Goal: Task Accomplishment & Management: Complete application form

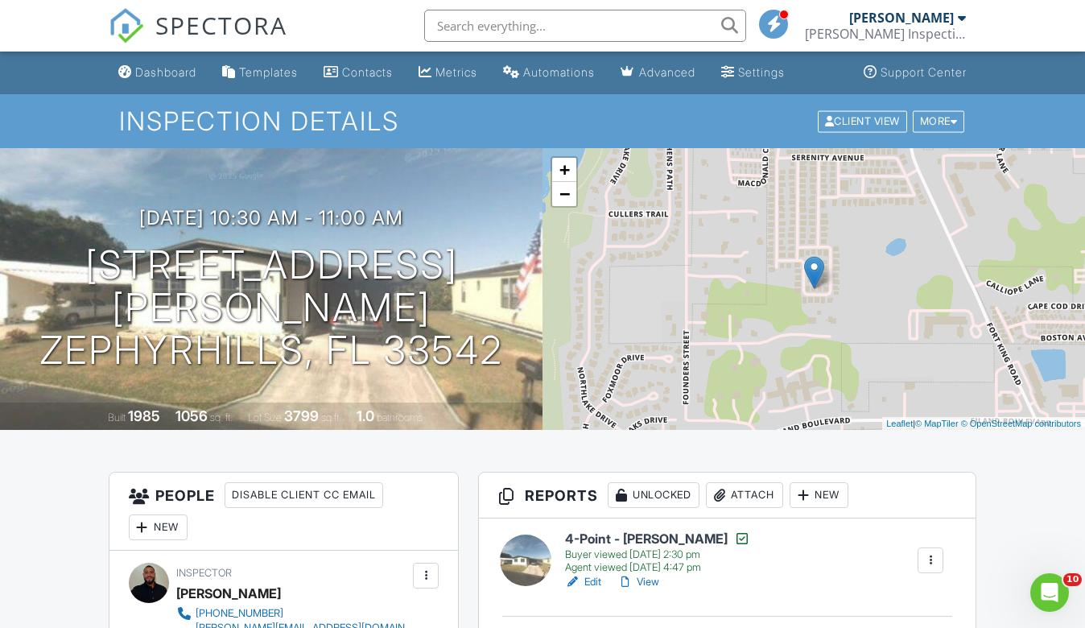
click at [225, 19] on span "SPECTORA" at bounding box center [221, 25] width 132 height 34
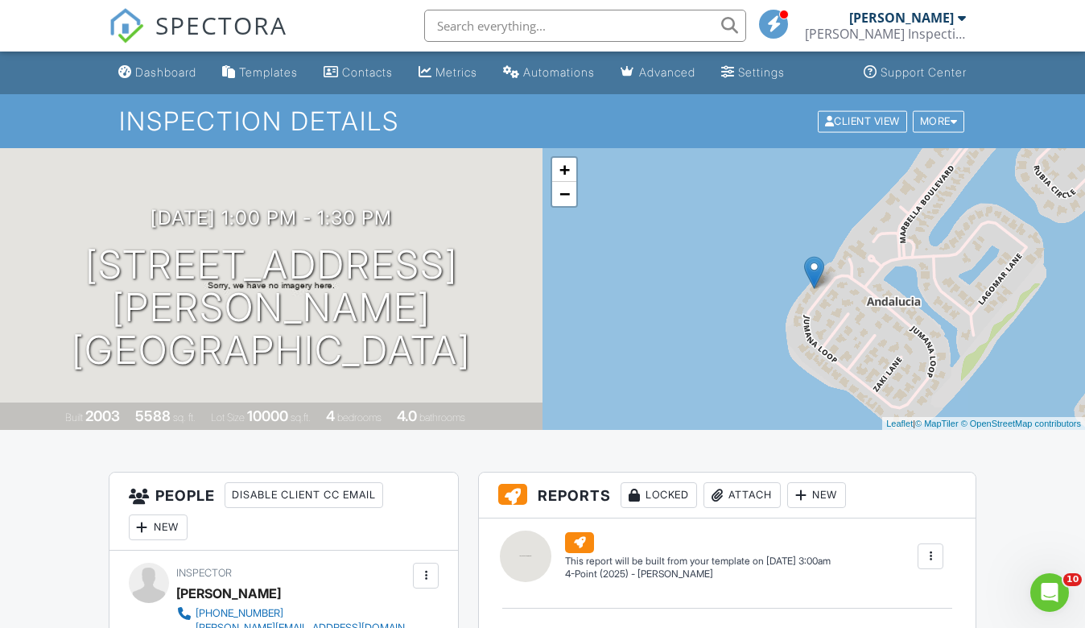
click at [180, 24] on span "SPECTORA" at bounding box center [221, 25] width 132 height 34
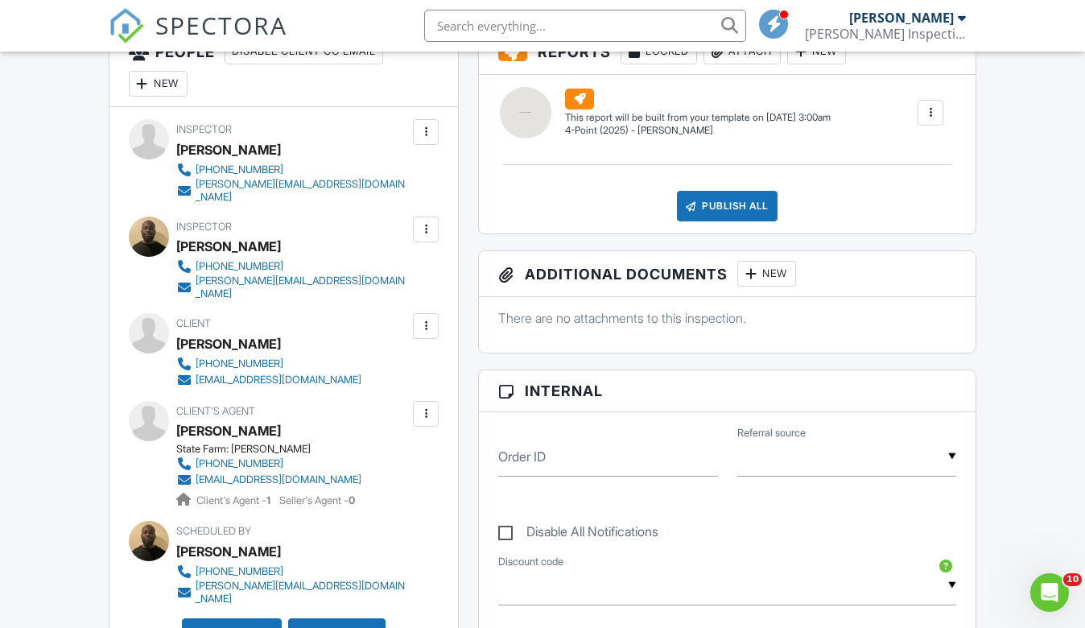
click at [419, 406] on div at bounding box center [426, 414] width 16 height 16
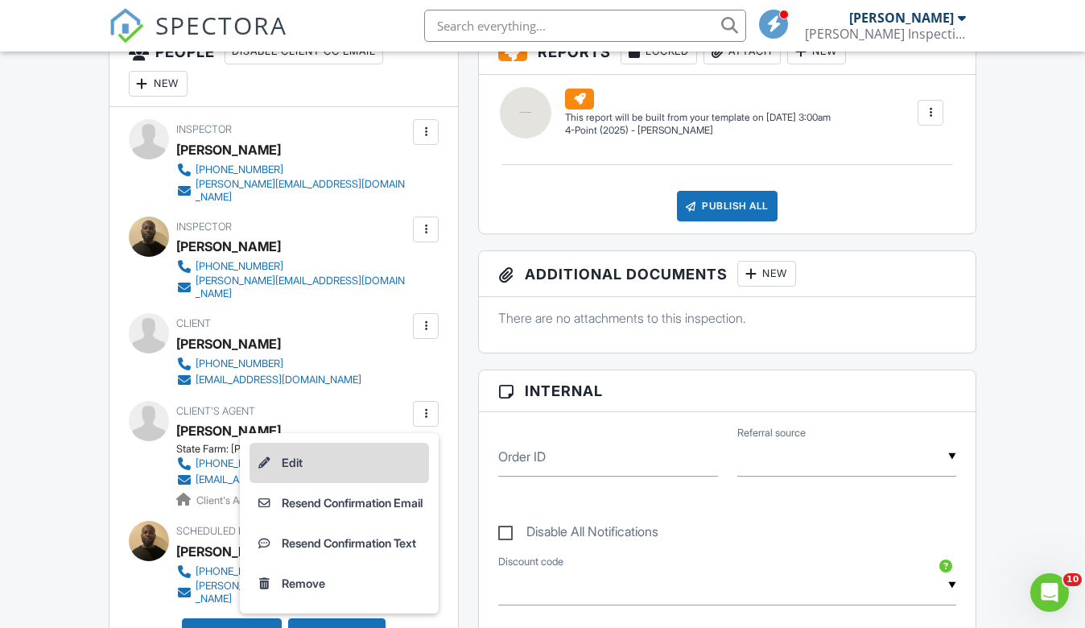
click at [342, 448] on li "Edit" at bounding box center [340, 463] width 180 height 40
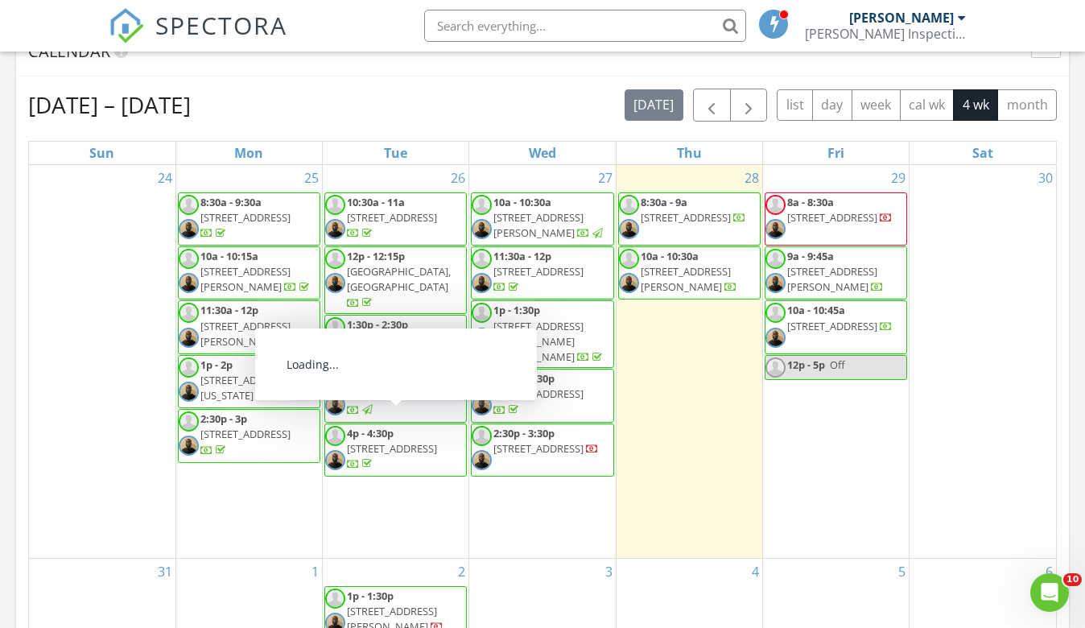
scroll to position [676, 0]
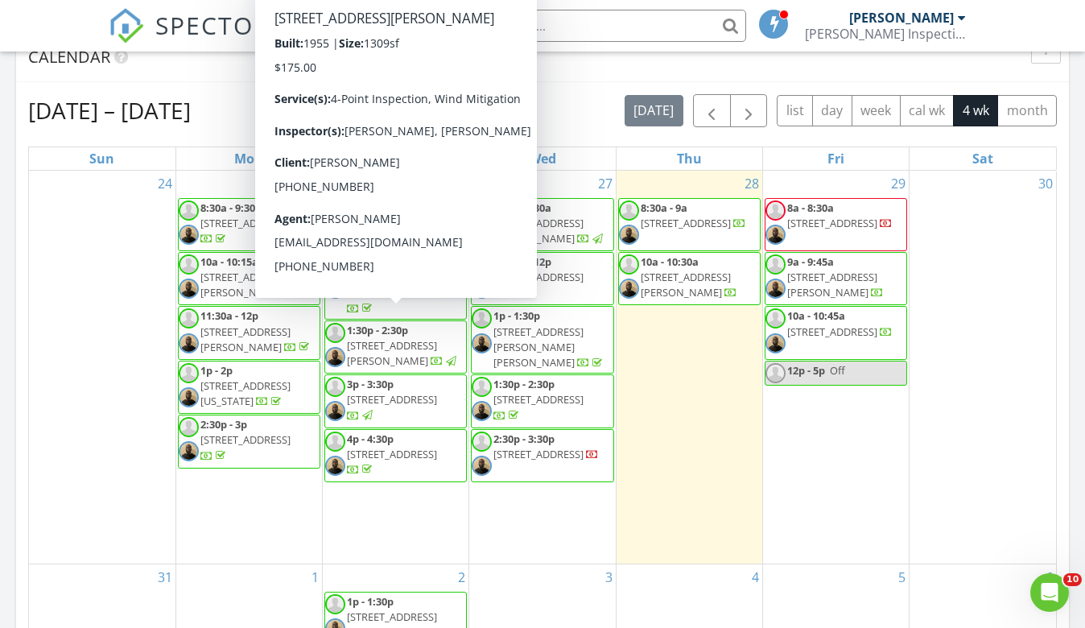
click at [336, 97] on div "Aug 24 – Sep 20, 2025 today list day week cal wk 4 wk month" at bounding box center [542, 110] width 1029 height 33
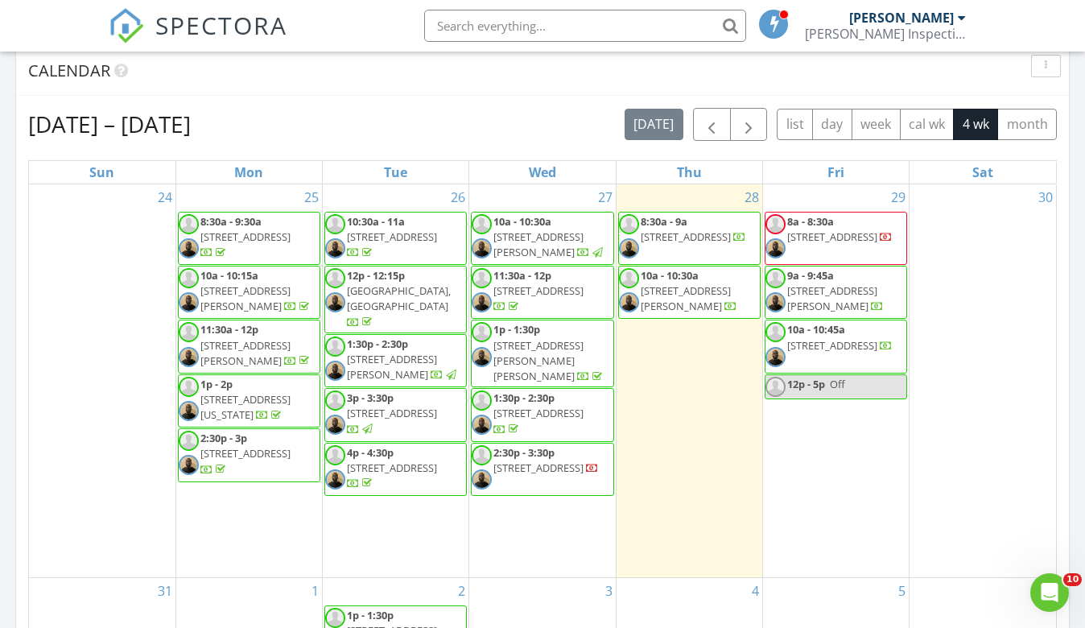
scroll to position [661, 0]
click at [688, 152] on div "Aug 24 – Sep 20, 2025 today list day week cal wk 4 wk month Sun Mon Tue Wed Thu…" at bounding box center [542, 463] width 1029 height 708
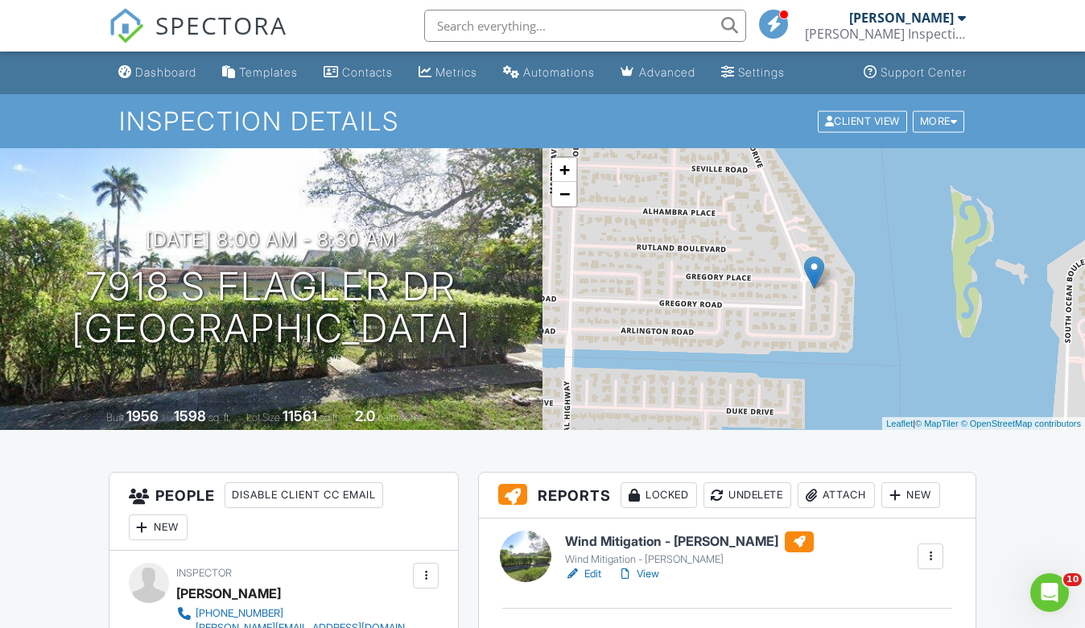
click at [207, 28] on span "SPECTORA" at bounding box center [221, 25] width 132 height 34
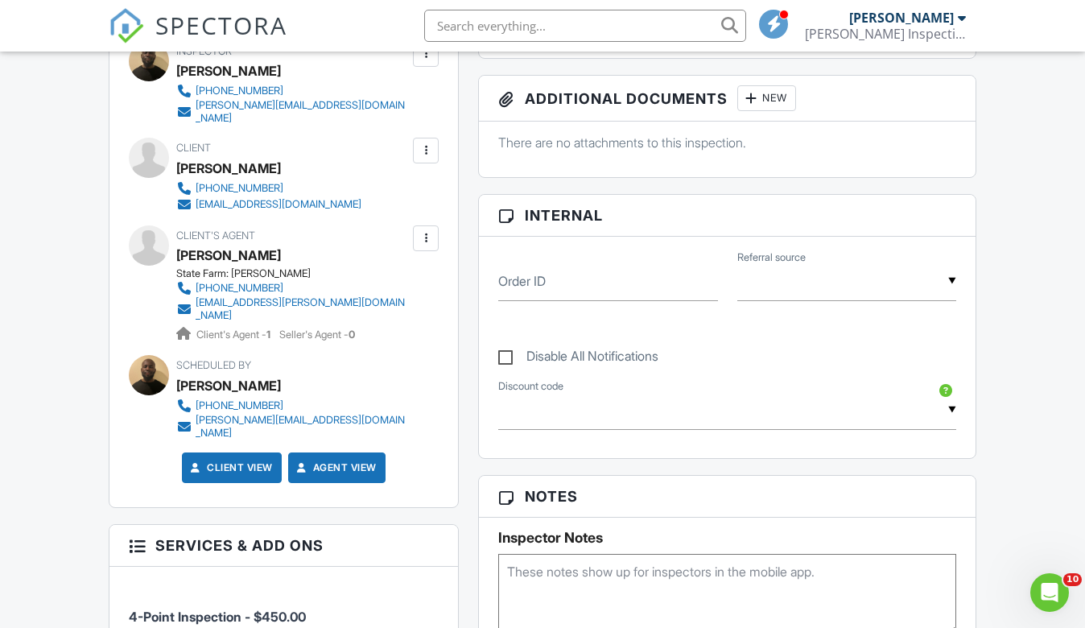
scroll to position [577, 0]
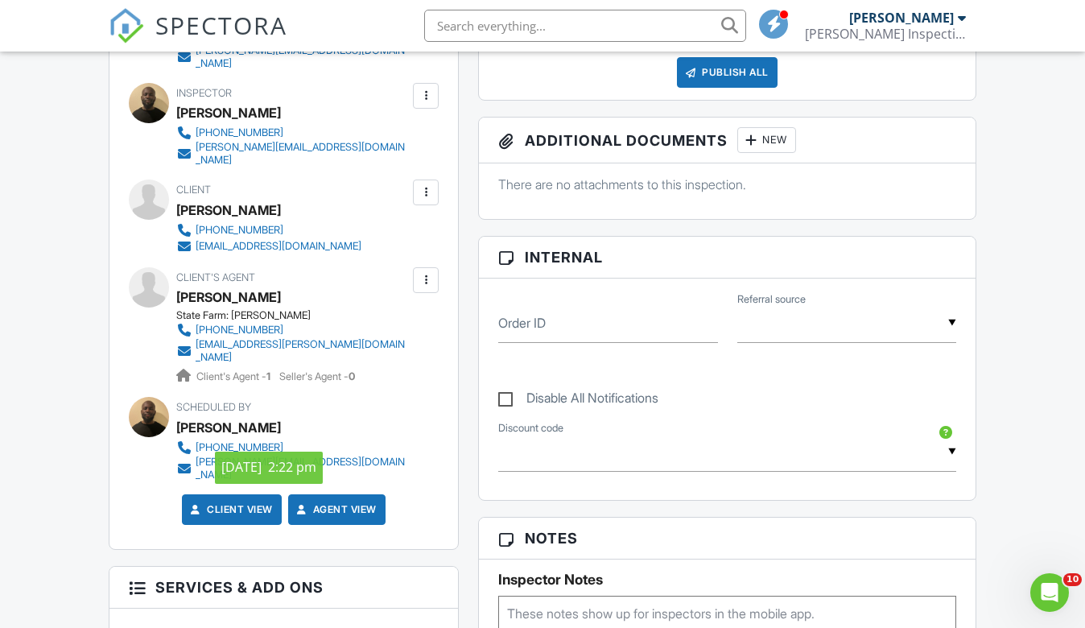
click at [436, 267] on div at bounding box center [426, 280] width 26 height 26
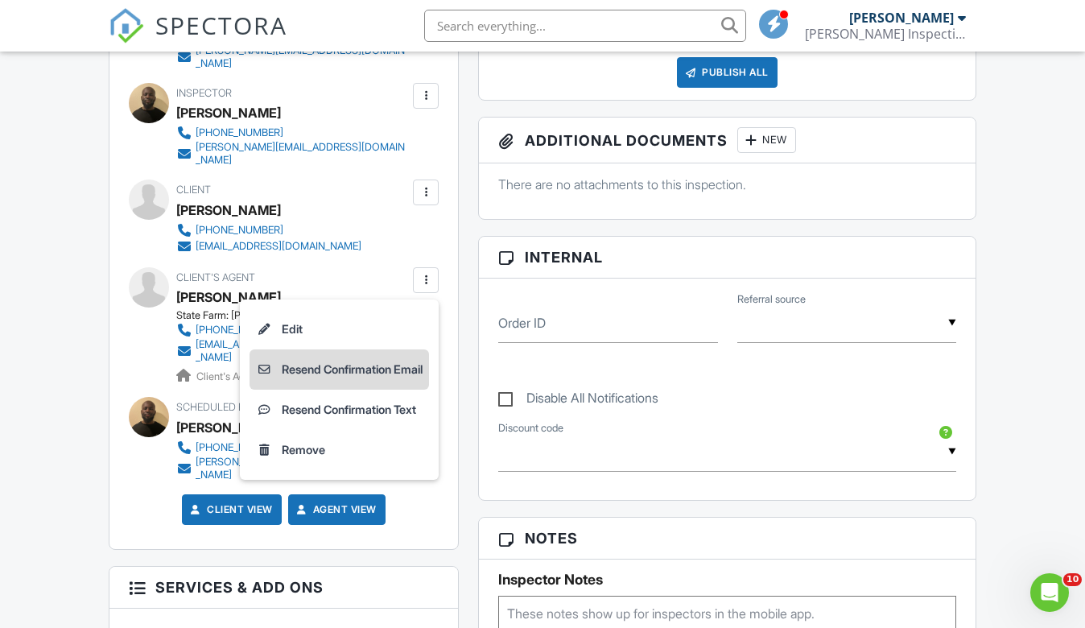
click at [405, 355] on li "Resend Confirmation Email" at bounding box center [340, 369] width 180 height 40
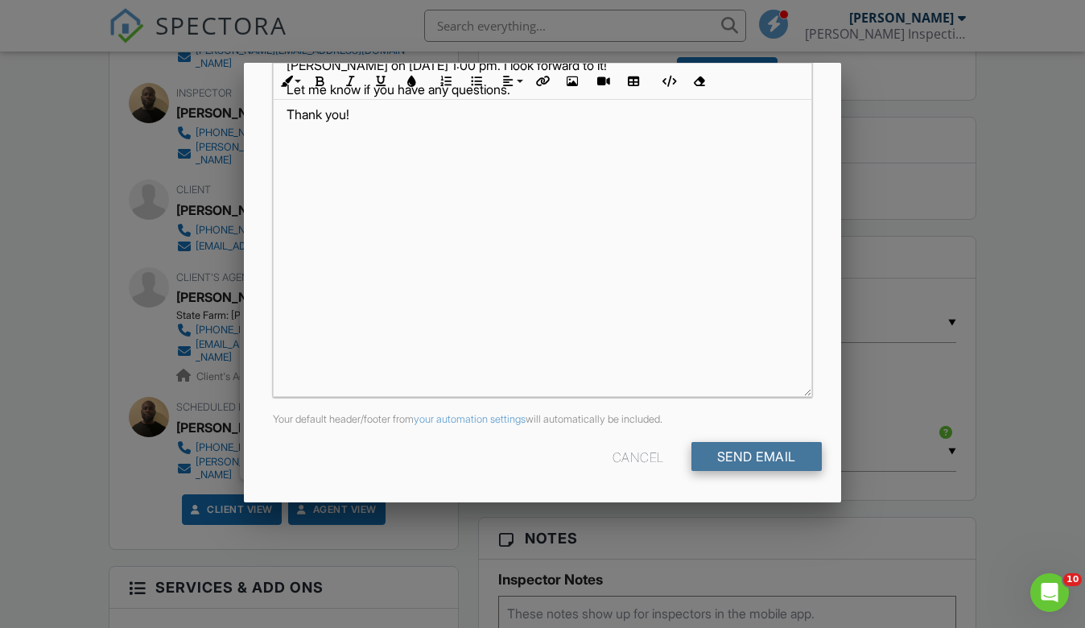
scroll to position [351, 0]
click at [717, 444] on input "Send Email" at bounding box center [757, 457] width 130 height 29
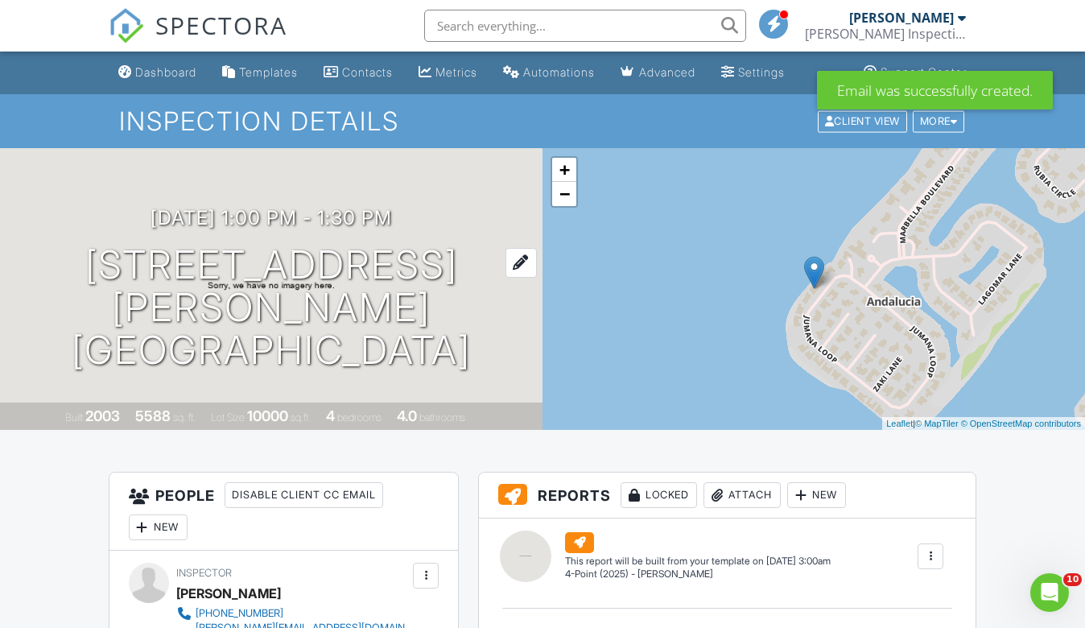
click at [278, 290] on h1 "1425 Jumana Loop Apollo Beach, FL 33572" at bounding box center [271, 307] width 491 height 127
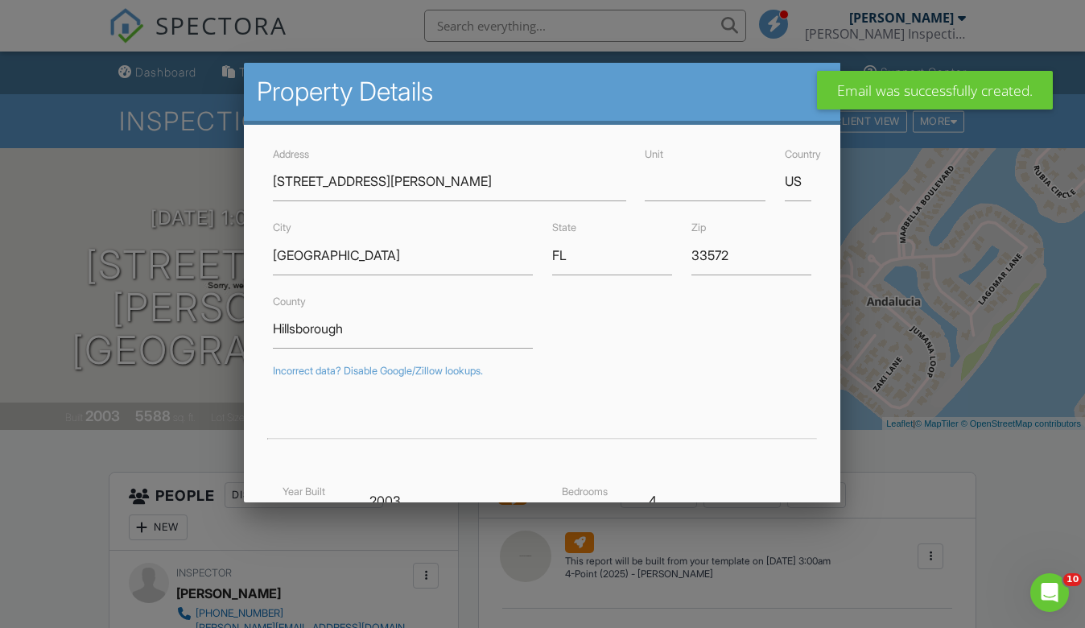
click at [204, 470] on div at bounding box center [542, 311] width 1085 height 785
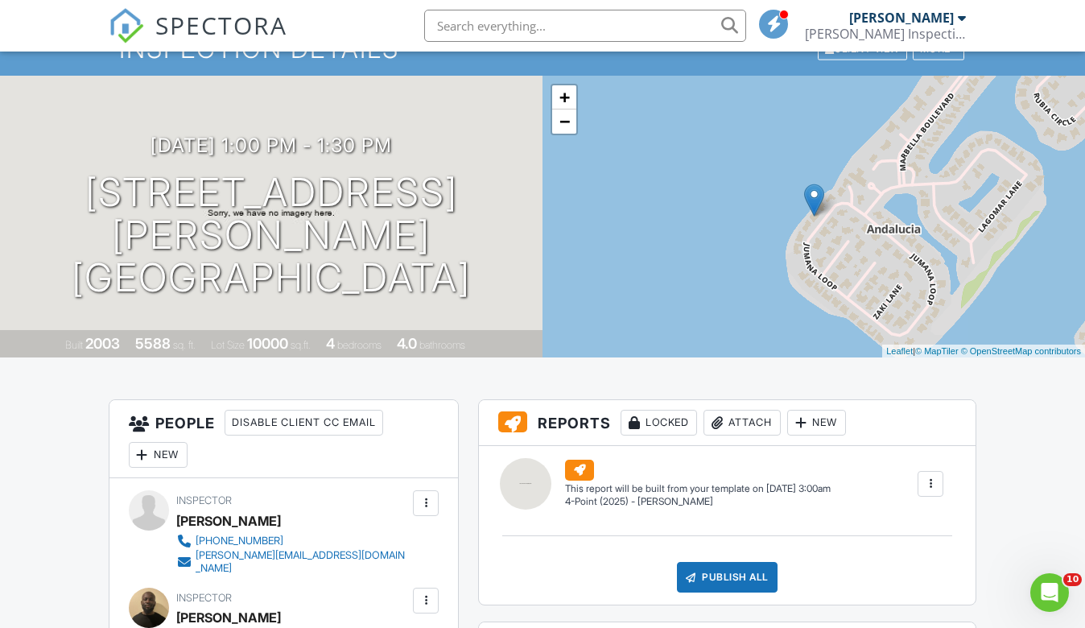
scroll to position [134, 0]
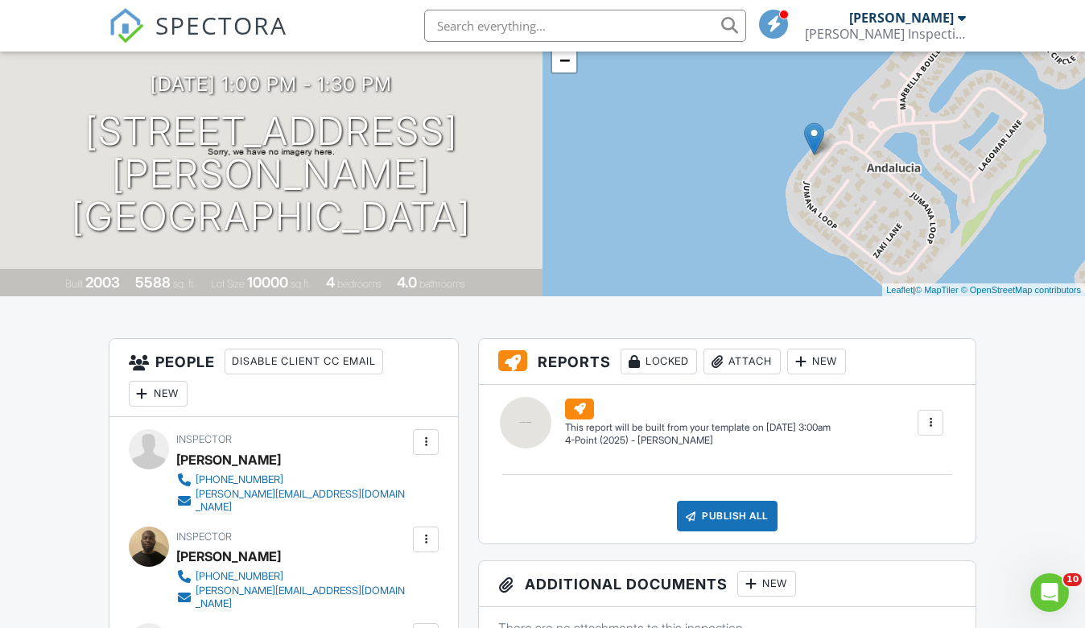
click at [930, 430] on div at bounding box center [931, 423] width 16 height 16
click at [909, 467] on div "Build Now" at bounding box center [898, 468] width 78 height 19
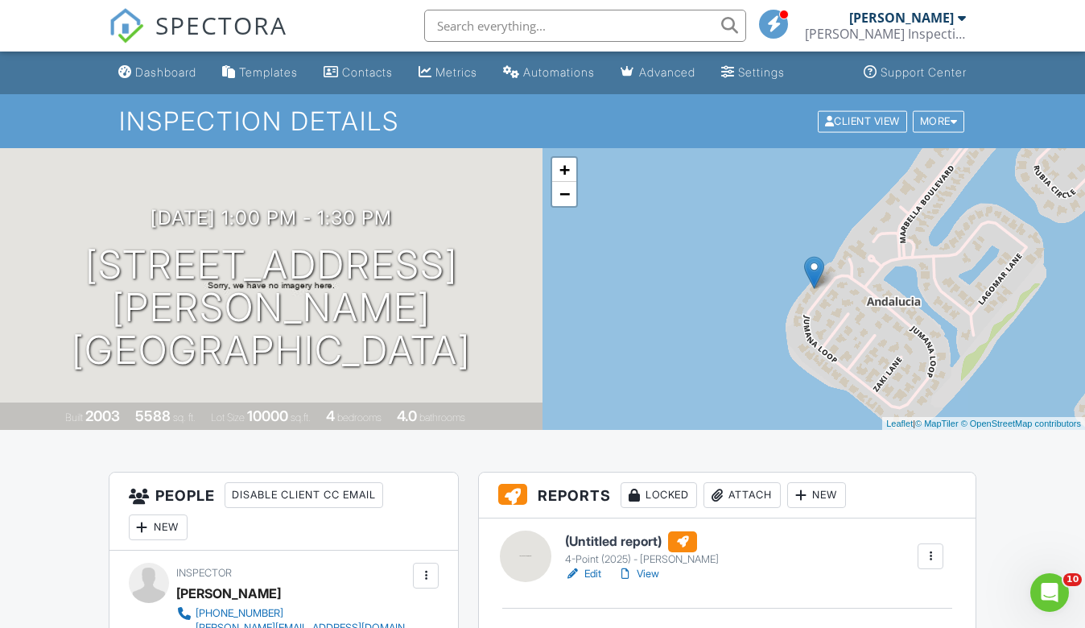
click at [605, 571] on div "Edit View" at bounding box center [642, 574] width 154 height 16
click at [593, 572] on link "Edit" at bounding box center [583, 574] width 36 height 16
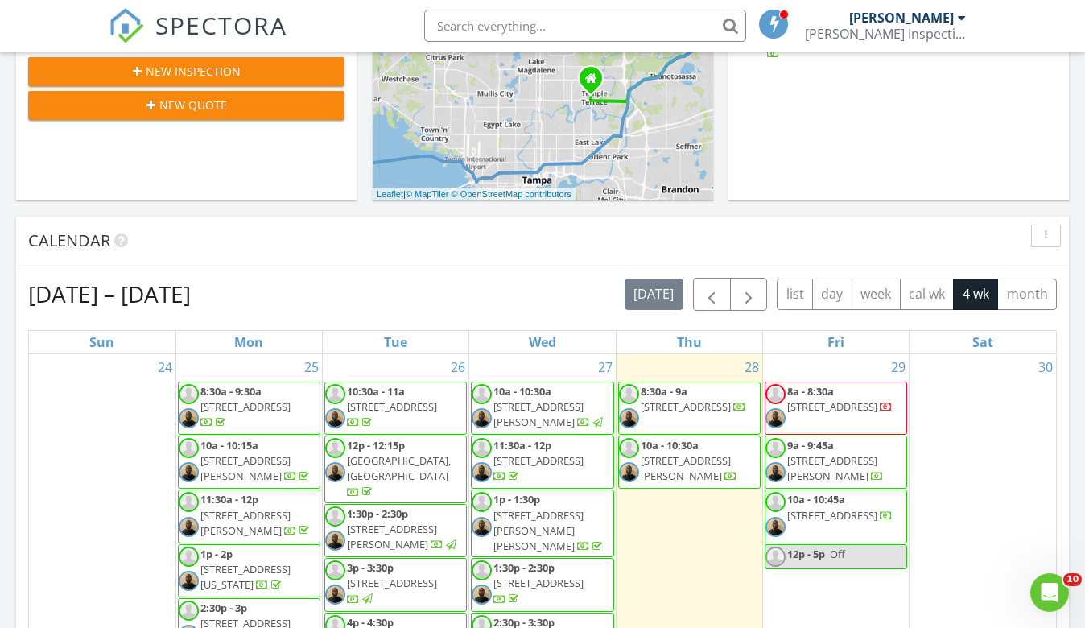
scroll to position [547, 0]
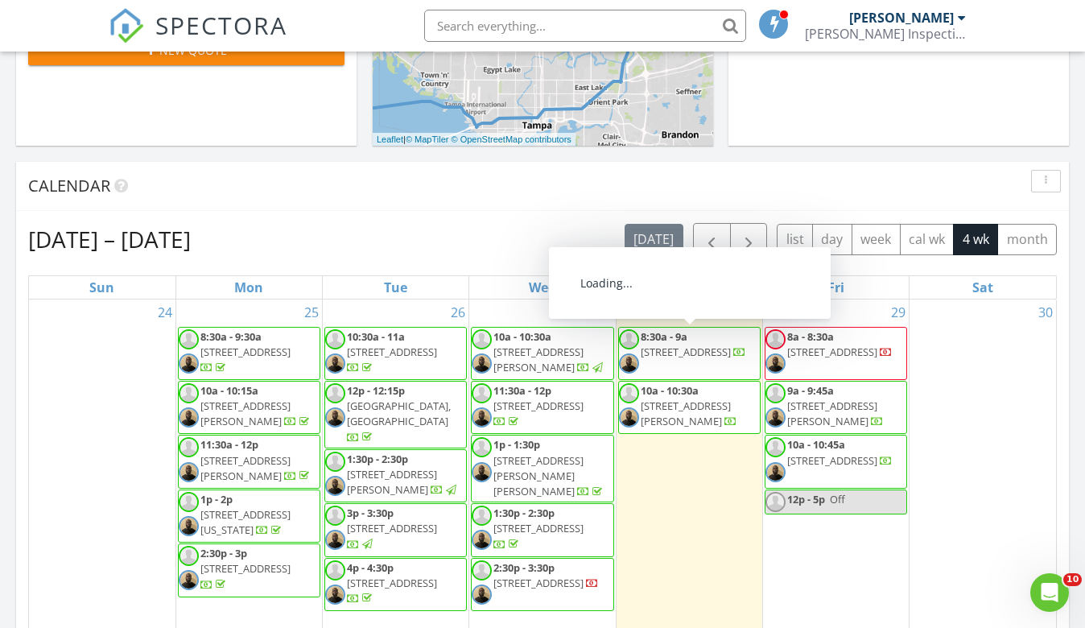
click at [816, 563] on div "29 8a - 8:30a 7918 S Flagler Dr, West Palm Beach 33405 9a - 9:45a 10 Irwin St, …" at bounding box center [836, 496] width 146 height 393
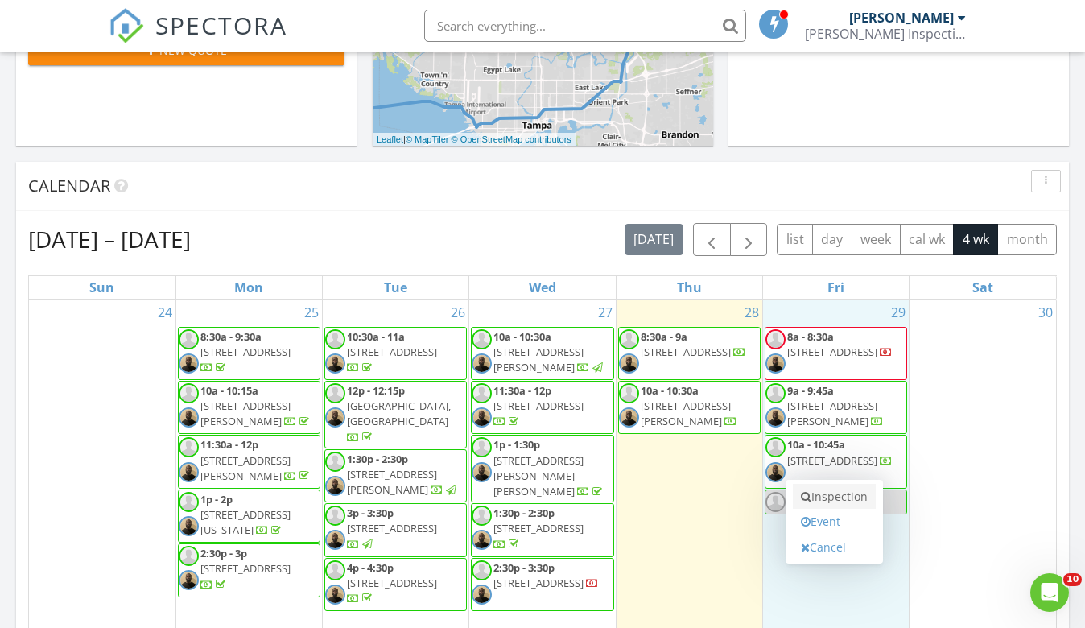
click at [813, 498] on link "Inspection" at bounding box center [834, 497] width 83 height 26
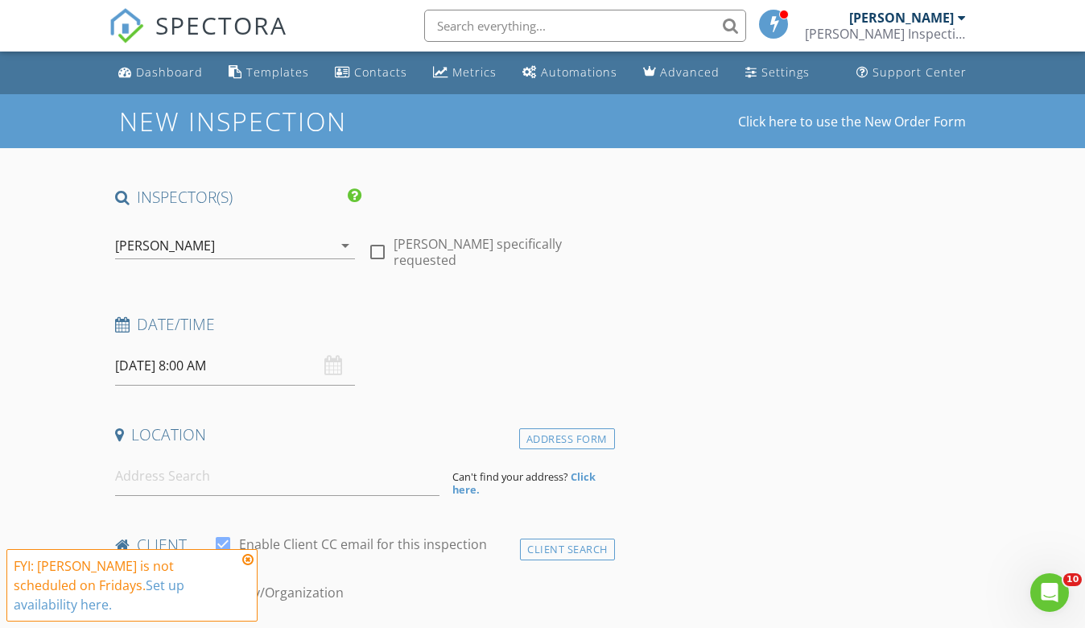
click at [251, 229] on div "check_box Chris Russell PRIMARY check_box_outline_blank Alex Diaz check_box_out…" at bounding box center [235, 249] width 241 height 52
click at [242, 233] on div "[PERSON_NAME]" at bounding box center [224, 246] width 218 height 26
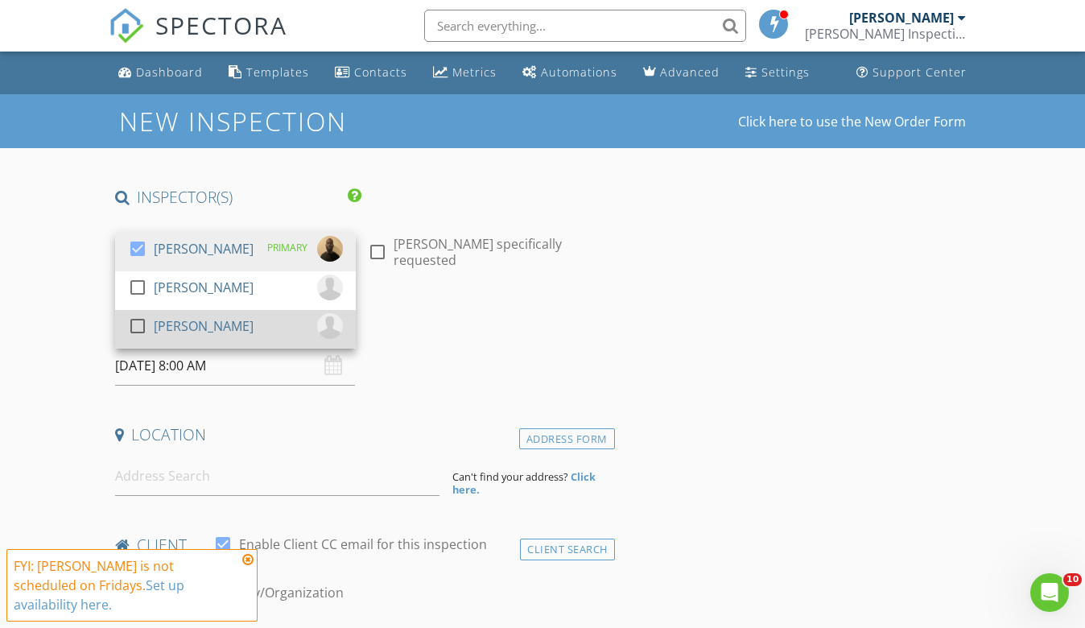
click at [186, 314] on div "[PERSON_NAME]" at bounding box center [204, 326] width 100 height 26
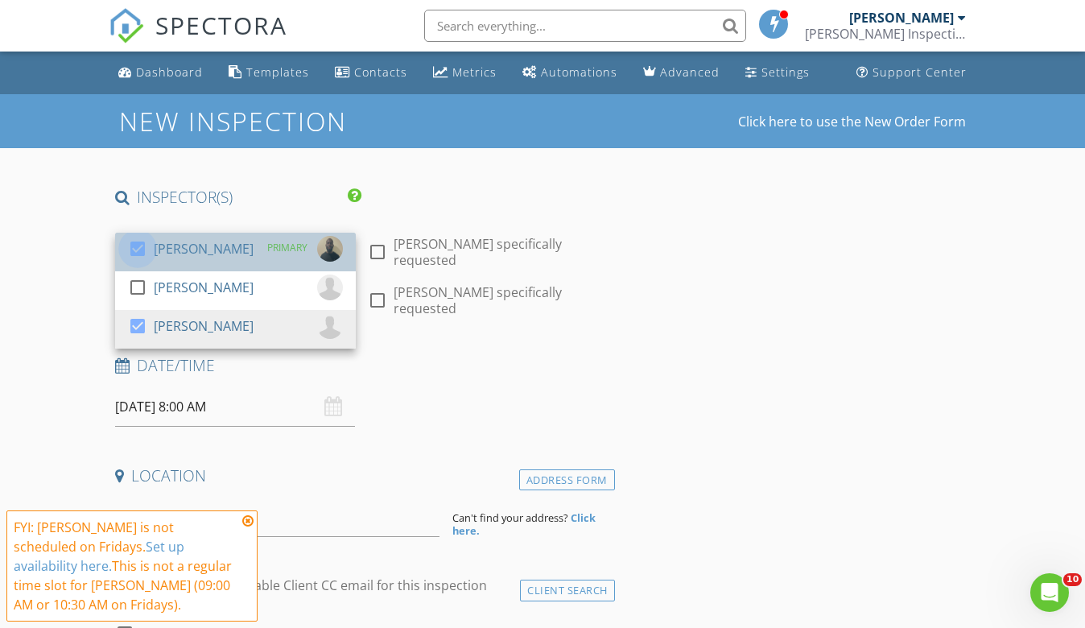
click at [141, 255] on div at bounding box center [137, 248] width 27 height 27
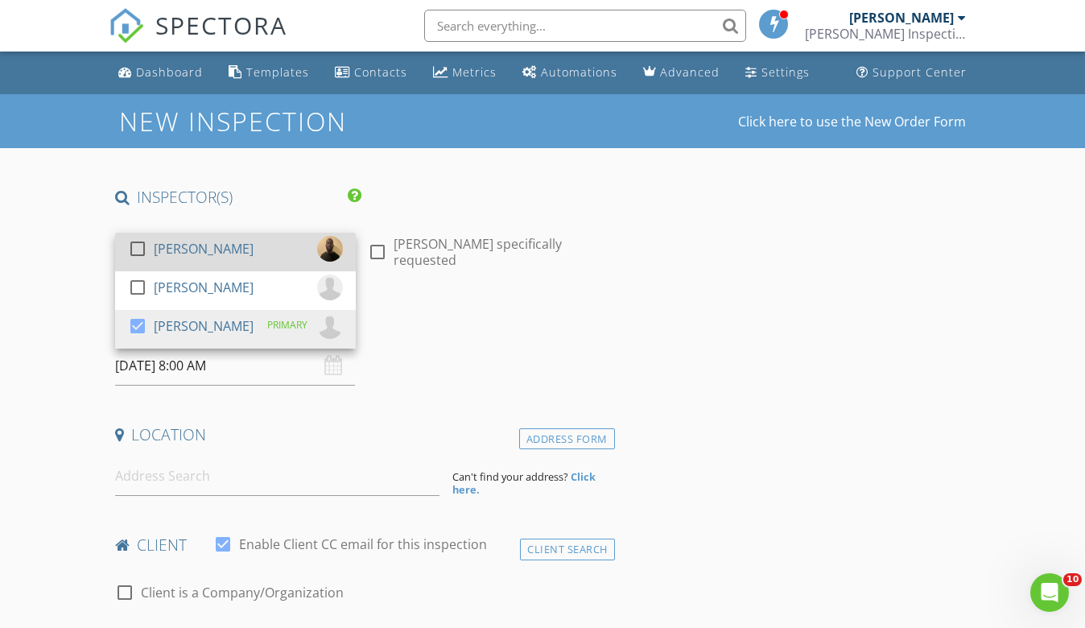
click at [141, 255] on div at bounding box center [137, 248] width 27 height 27
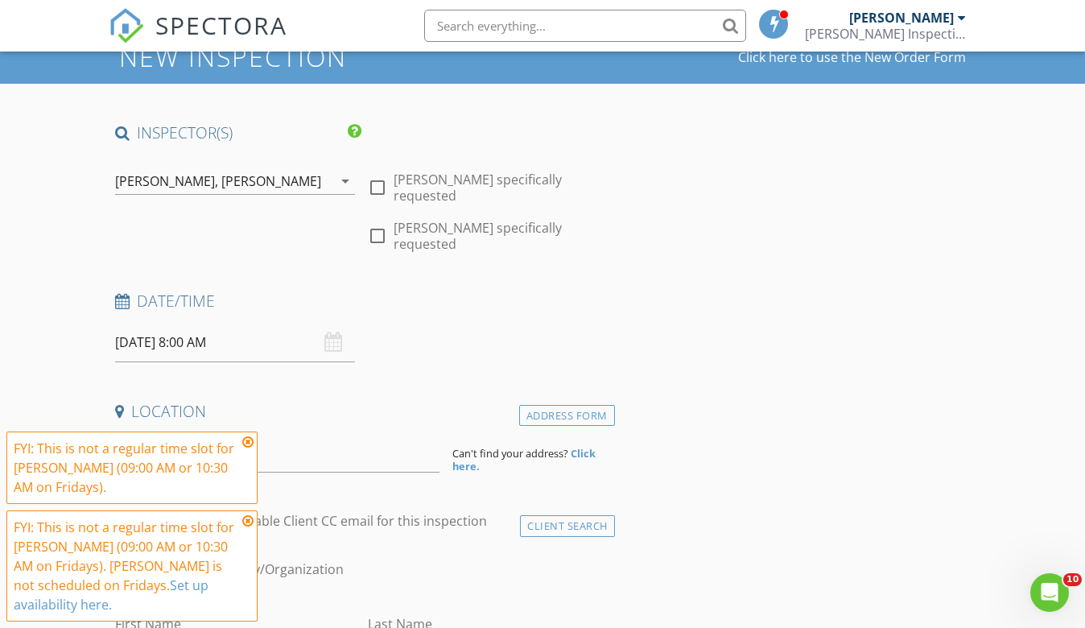
scroll to position [123, 0]
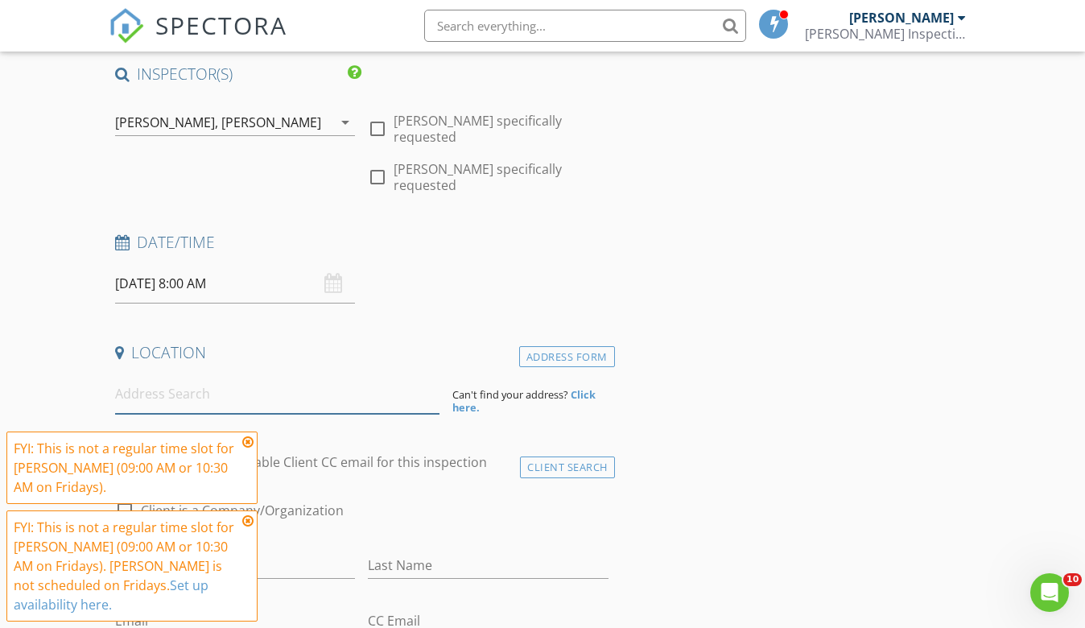
click at [183, 374] on input at bounding box center [277, 393] width 324 height 39
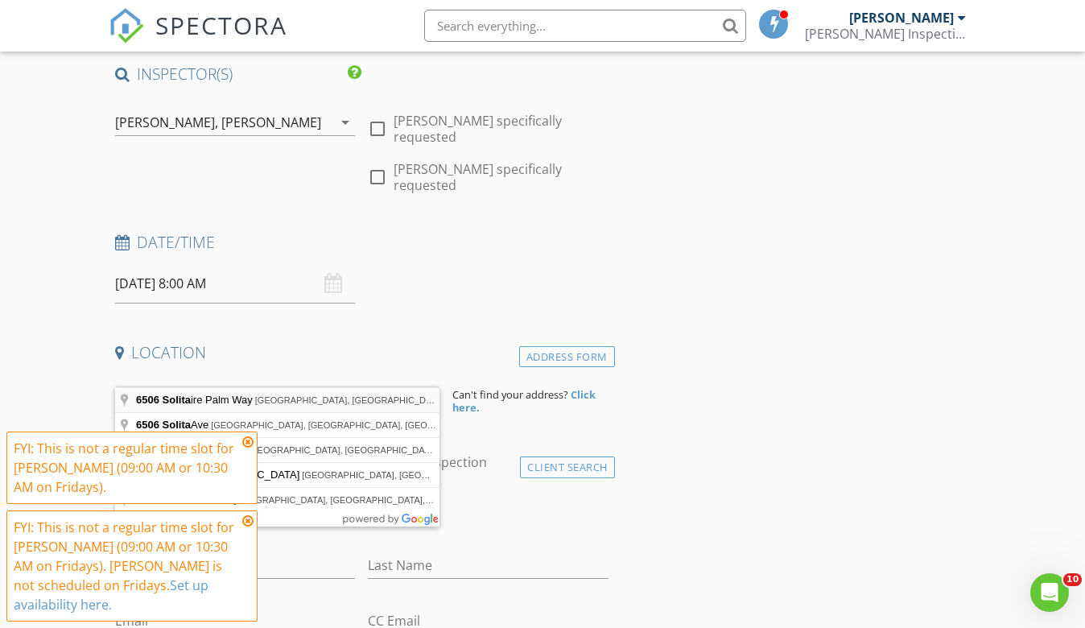
type input "6506 Solitaire Palm Way, Apollo Beach, FL, USA"
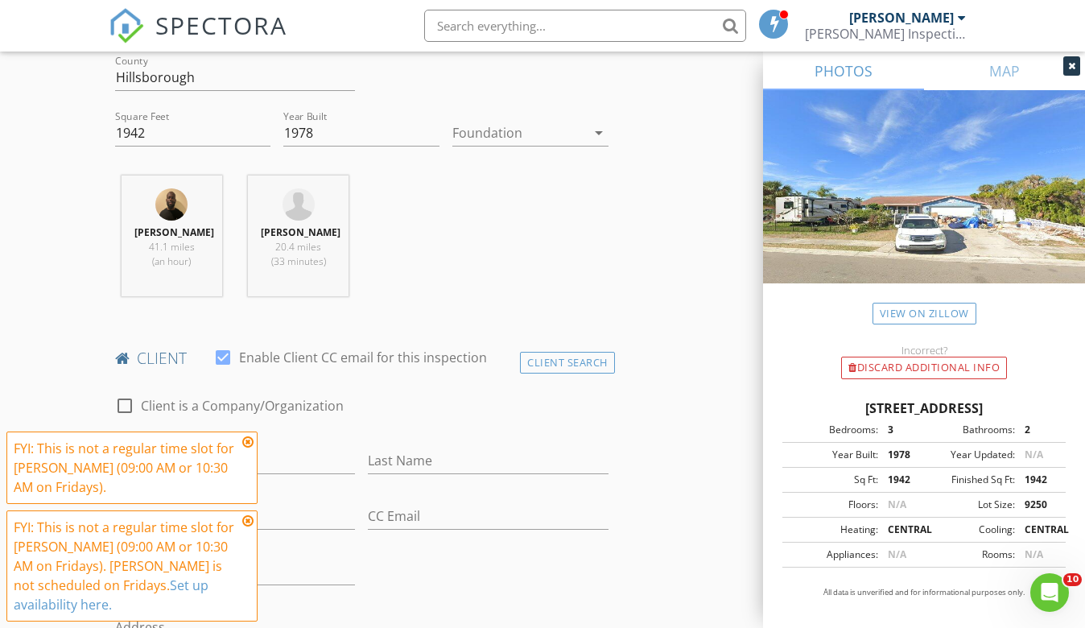
scroll to position [610, 0]
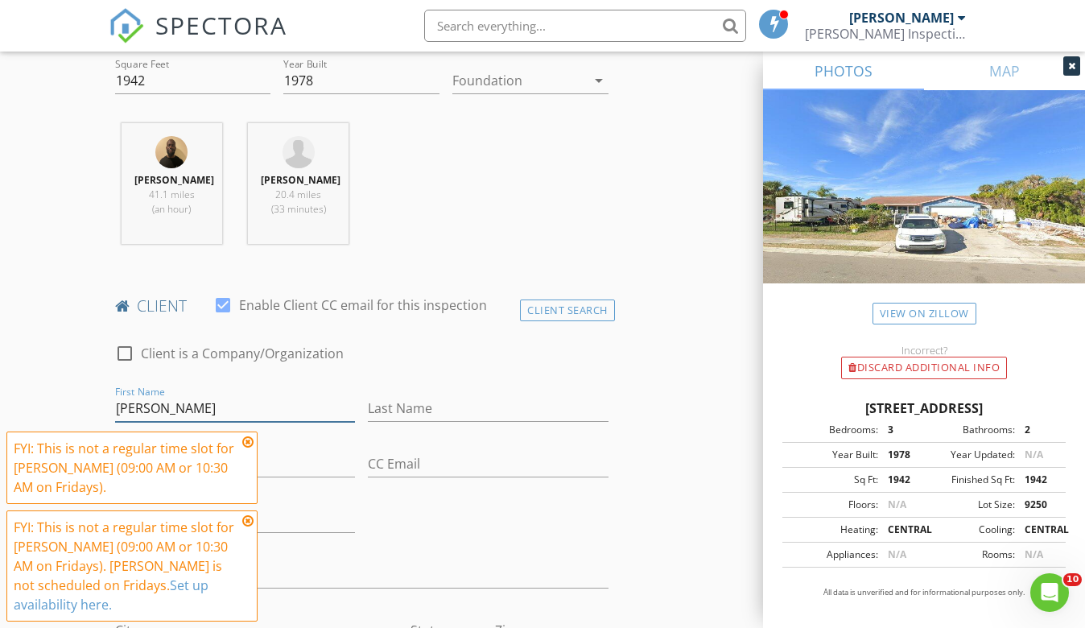
type input "[PERSON_NAME]"
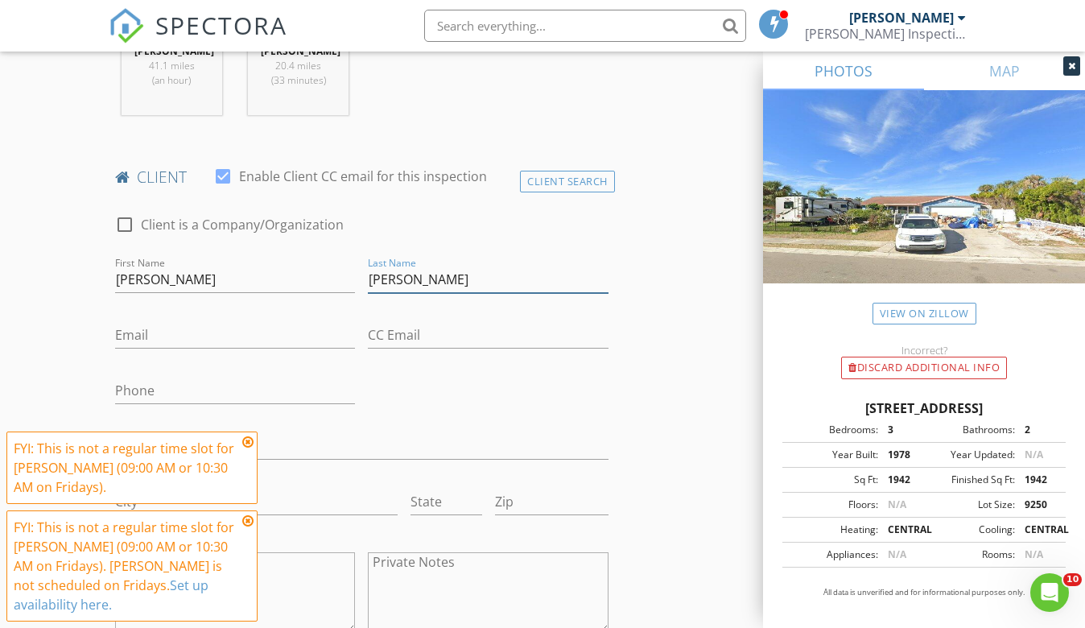
scroll to position [740, 0]
type input "[PERSON_NAME]"
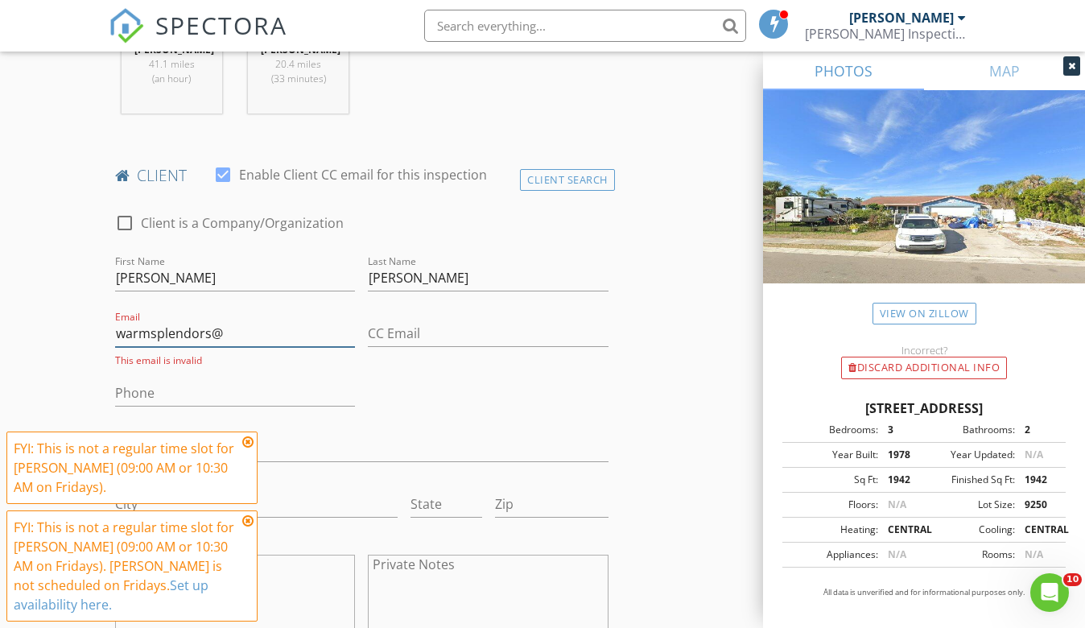
click at [163, 320] on input "warmsplendors@" at bounding box center [235, 333] width 241 height 27
click at [257, 320] on input "warmspelendors@" at bounding box center [235, 333] width 241 height 27
type input "[EMAIL_ADDRESS][DOMAIN_NAME]"
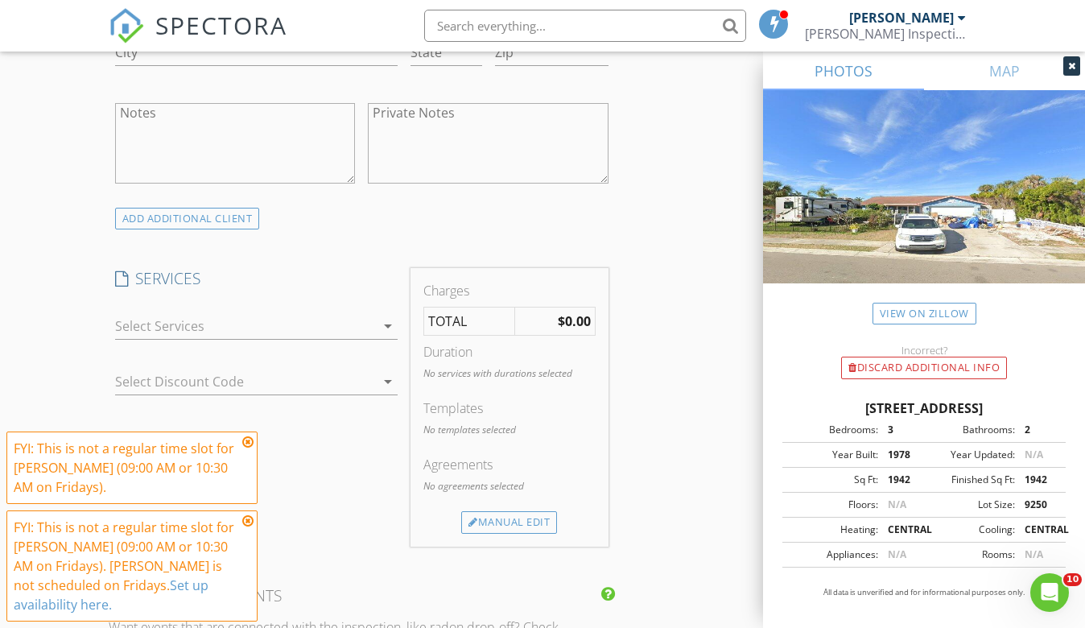
scroll to position [1197, 0]
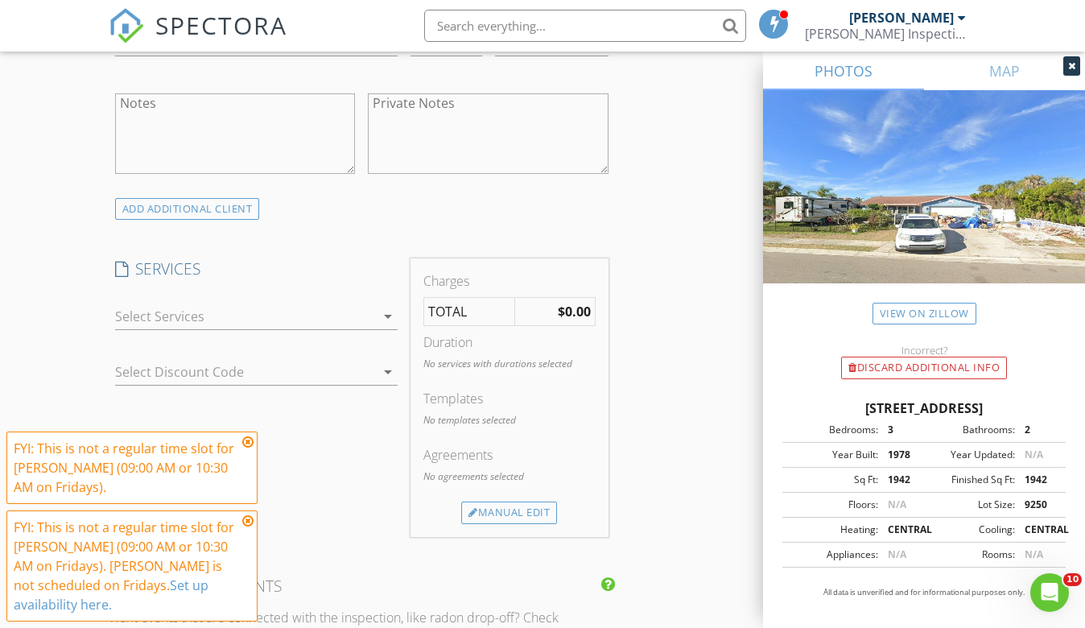
type input "[PHONE_NUMBER]"
click at [288, 304] on div at bounding box center [245, 317] width 260 height 26
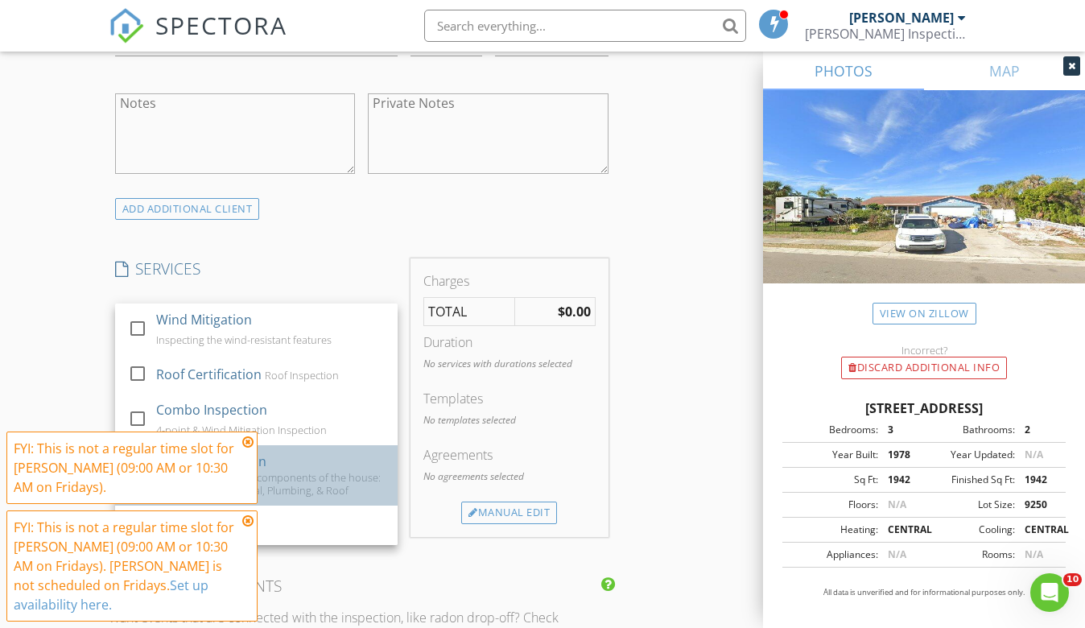
click at [310, 471] on div "Checking the 4 major components of the house: HVAC system, Electrical, Plumbing…" at bounding box center [269, 484] width 229 height 26
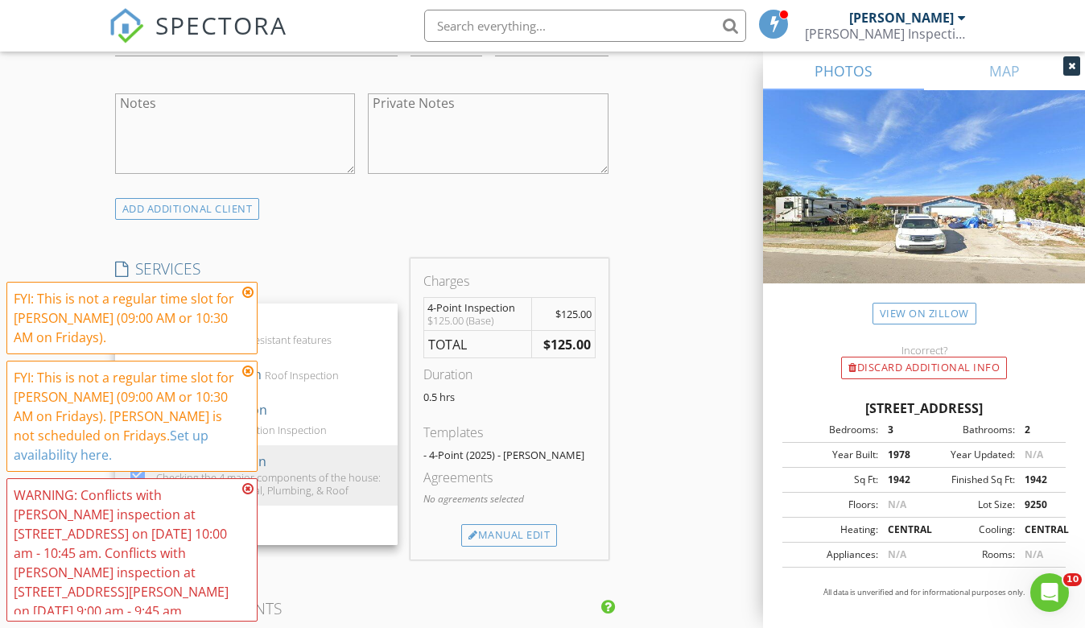
click at [97, 327] on span "FYI: This is not a regular time slot for William Grant (09:00 AM or 10:30 AM on…" at bounding box center [131, 452] width 251 height 340
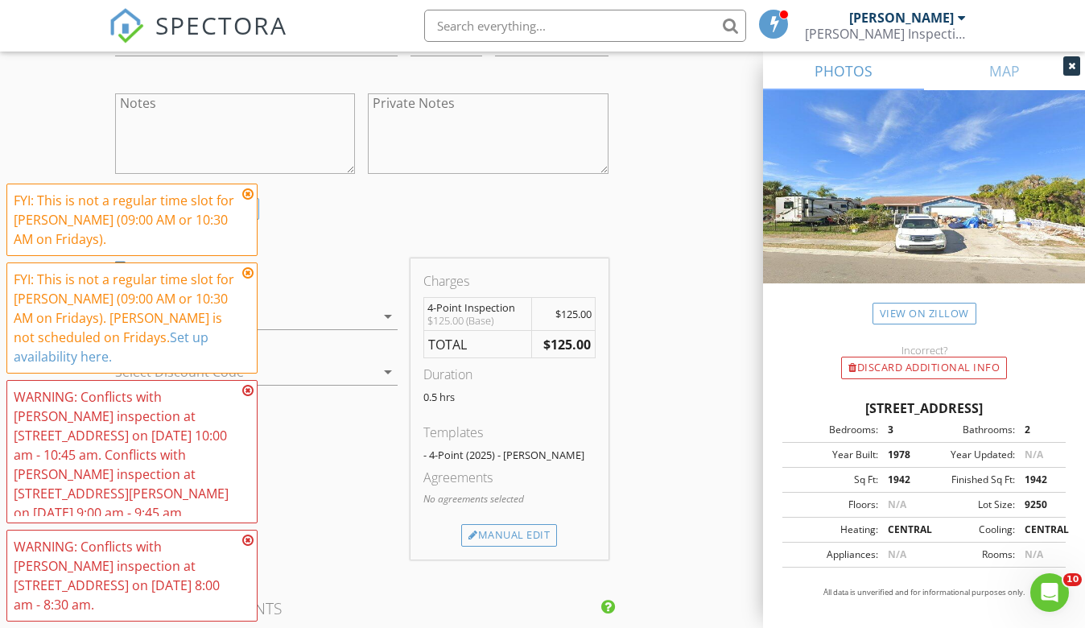
click at [379, 207] on div "INSPECTOR(S) check_box Chris Russell check_box_outline_blank Alex Diaz check_bo…" at bounding box center [362, 315] width 506 height 2651
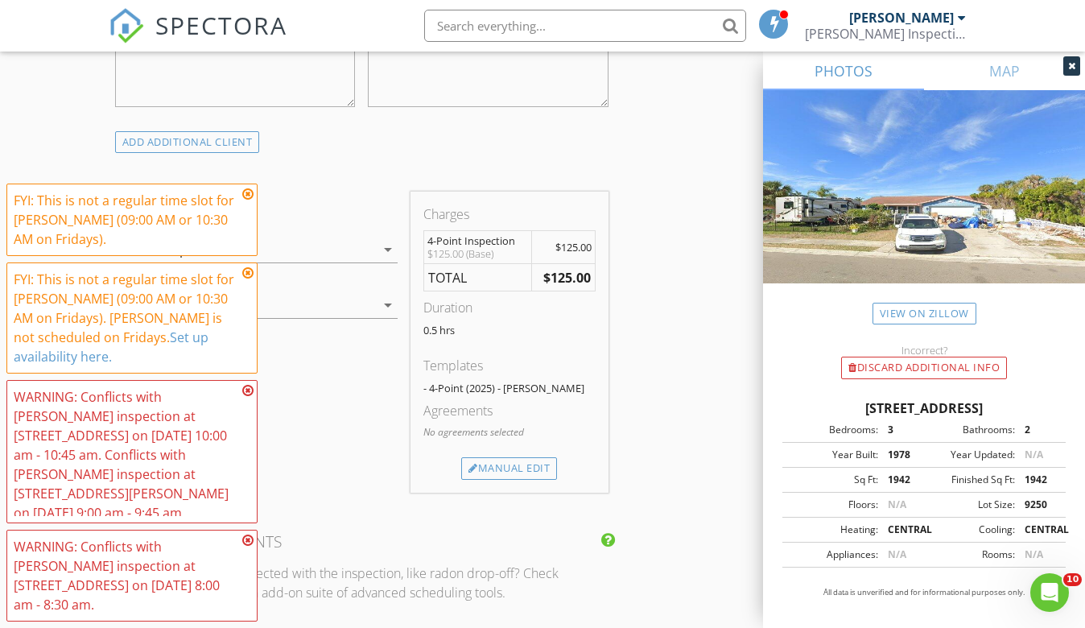
scroll to position [1449, 0]
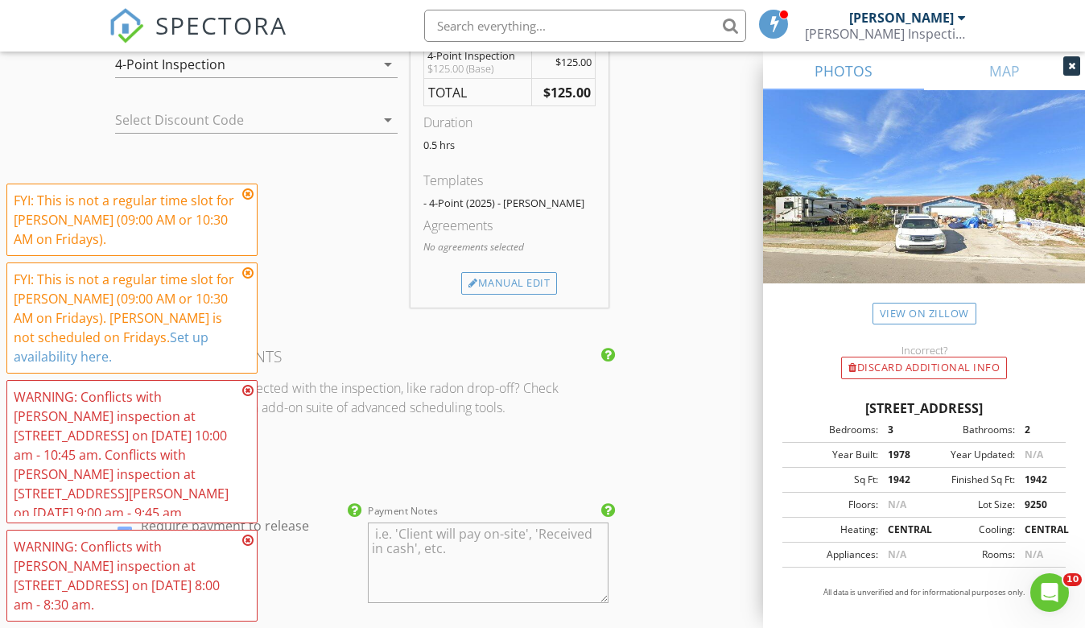
click at [242, 200] on icon at bounding box center [247, 194] width 11 height 13
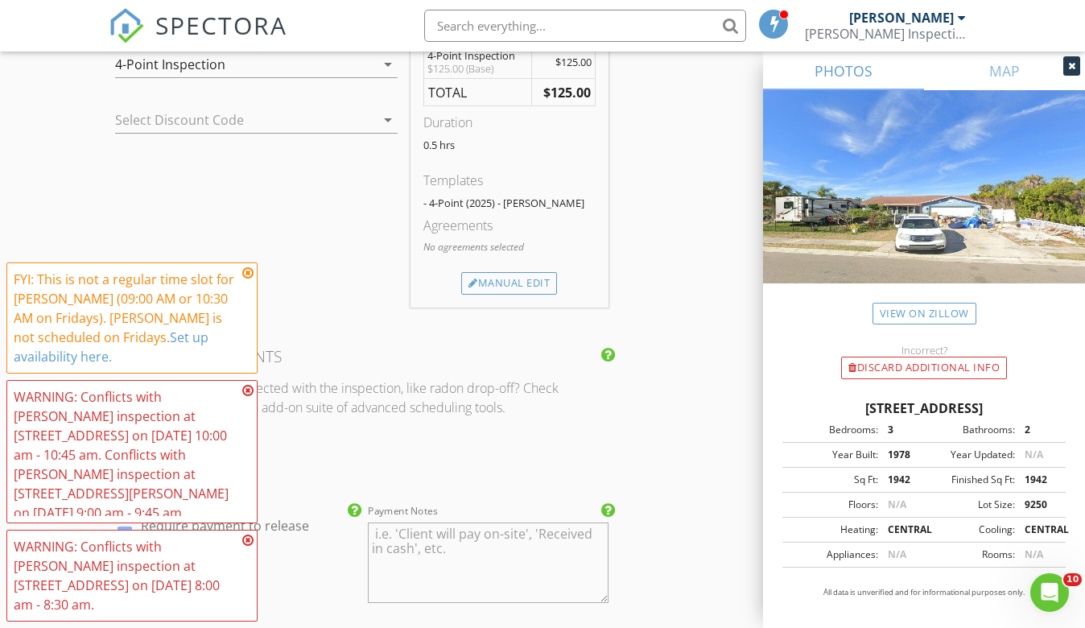
click at [249, 279] on icon at bounding box center [247, 273] width 11 height 13
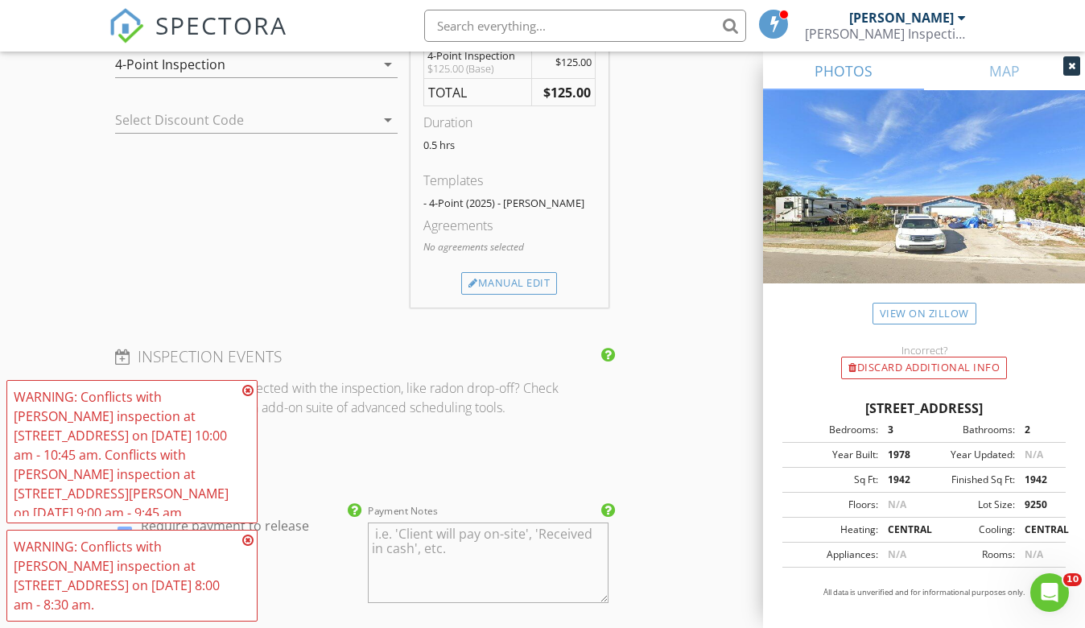
click at [247, 397] on icon at bounding box center [247, 390] width 11 height 13
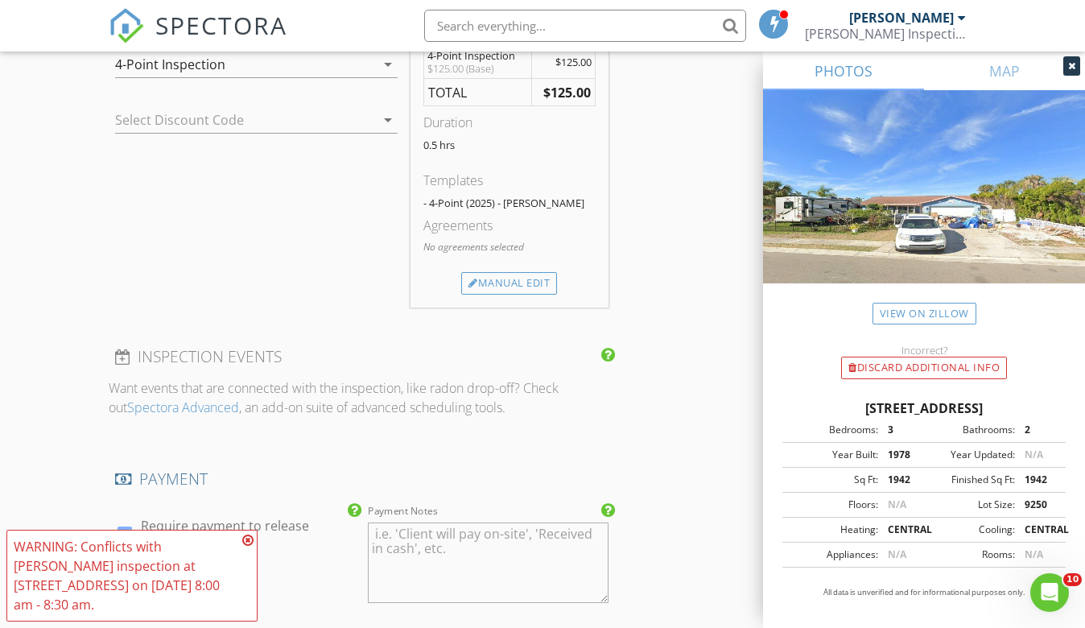
click at [244, 547] on icon at bounding box center [247, 540] width 11 height 13
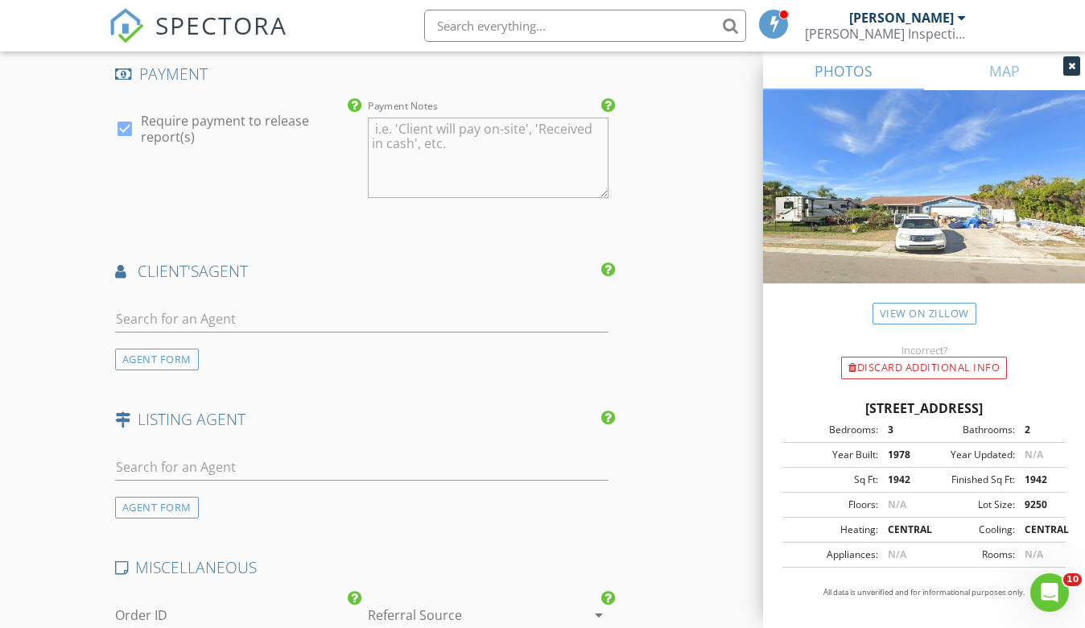
scroll to position [1874, 0]
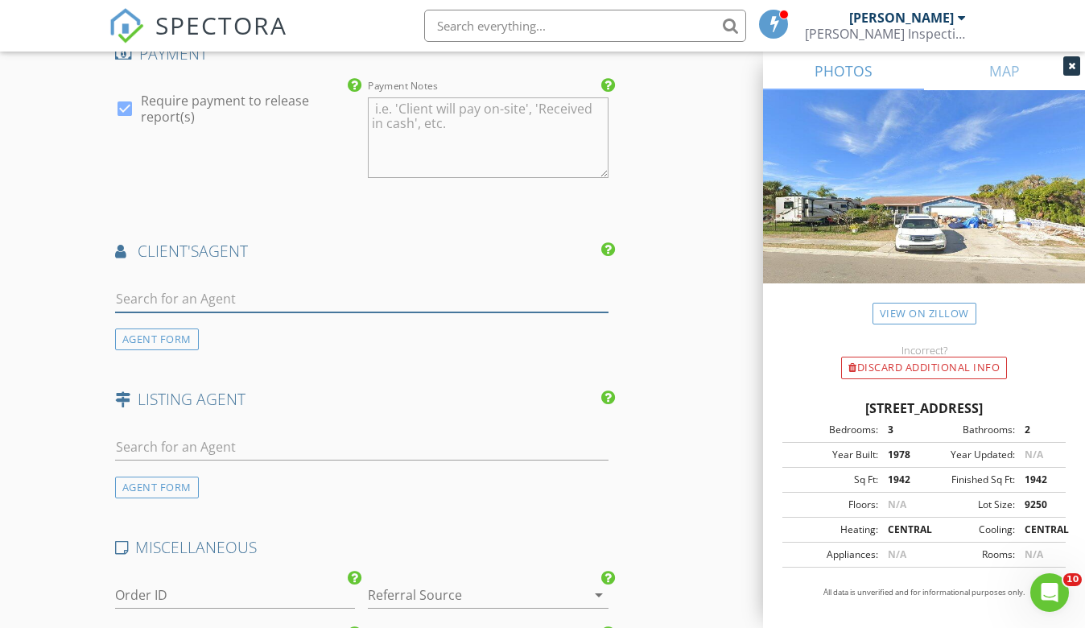
click at [216, 286] on input "text" at bounding box center [362, 299] width 494 height 27
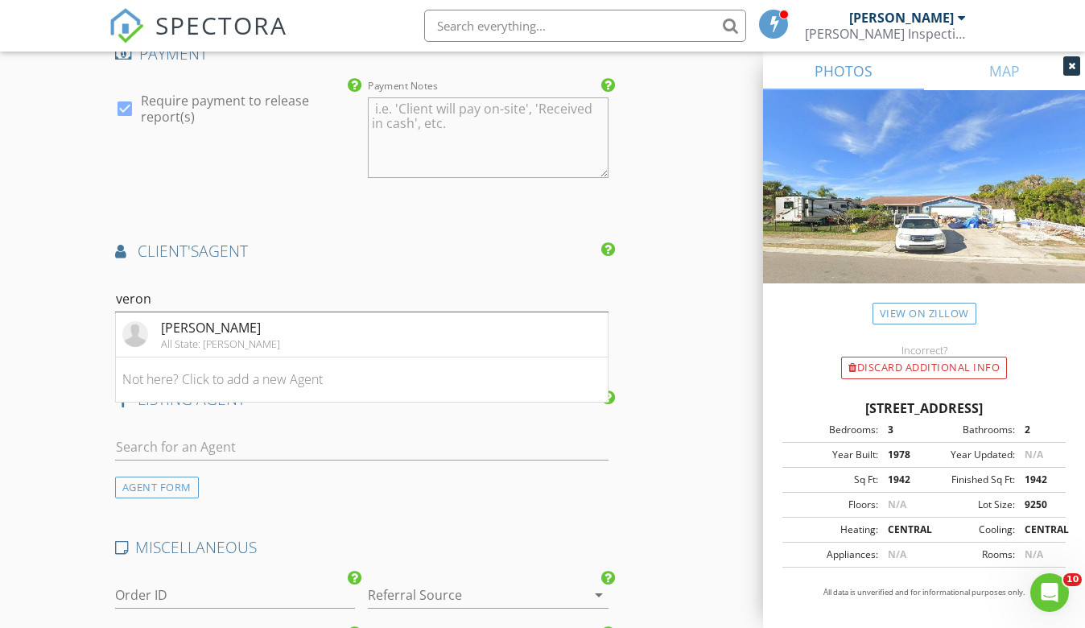
type input "veron"
click at [258, 318] on div "[PERSON_NAME]" at bounding box center [220, 327] width 119 height 19
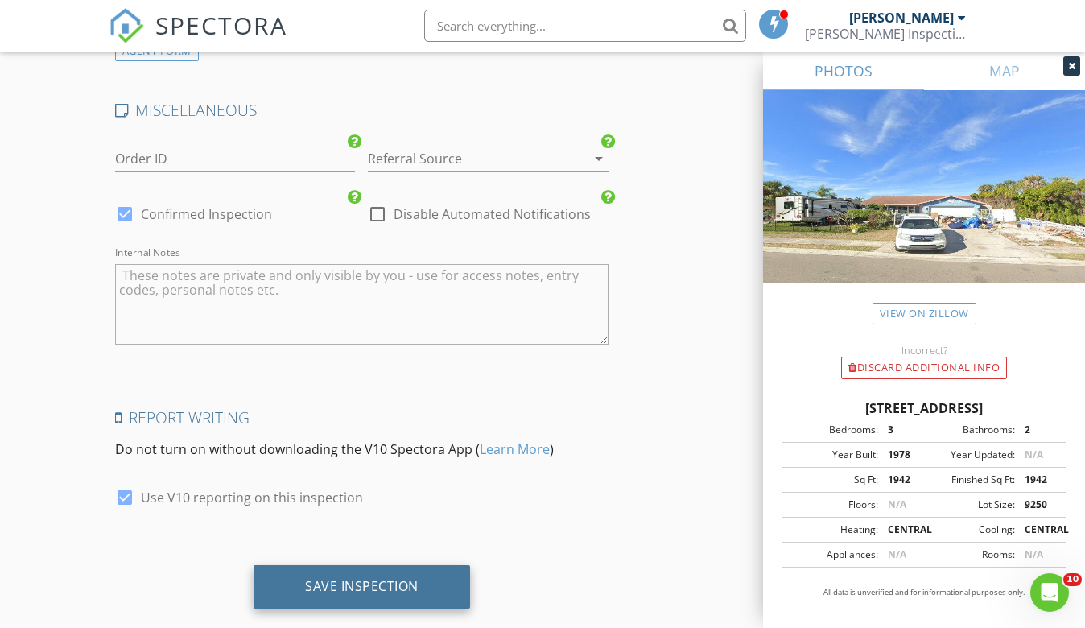
scroll to position [2788, 0]
click at [281, 566] on div "Save Inspection" at bounding box center [362, 587] width 217 height 43
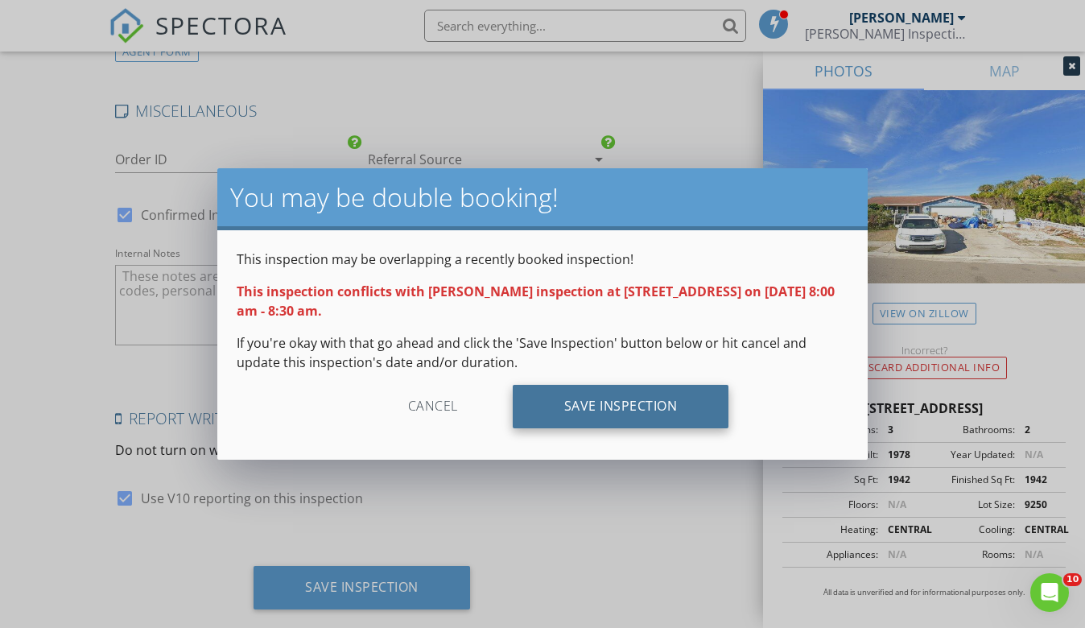
click at [585, 389] on div "Save Inspection" at bounding box center [621, 406] width 217 height 43
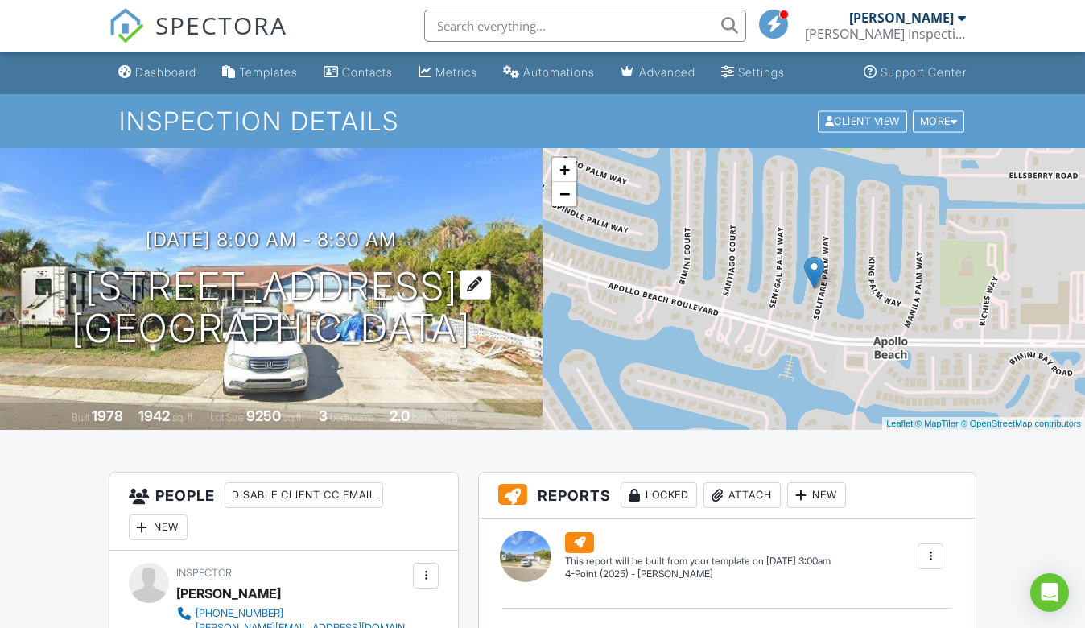
click at [184, 266] on h1 "6506 Solitaire Palm Way Apollo Beach, FL 33572" at bounding box center [271, 308] width 399 height 85
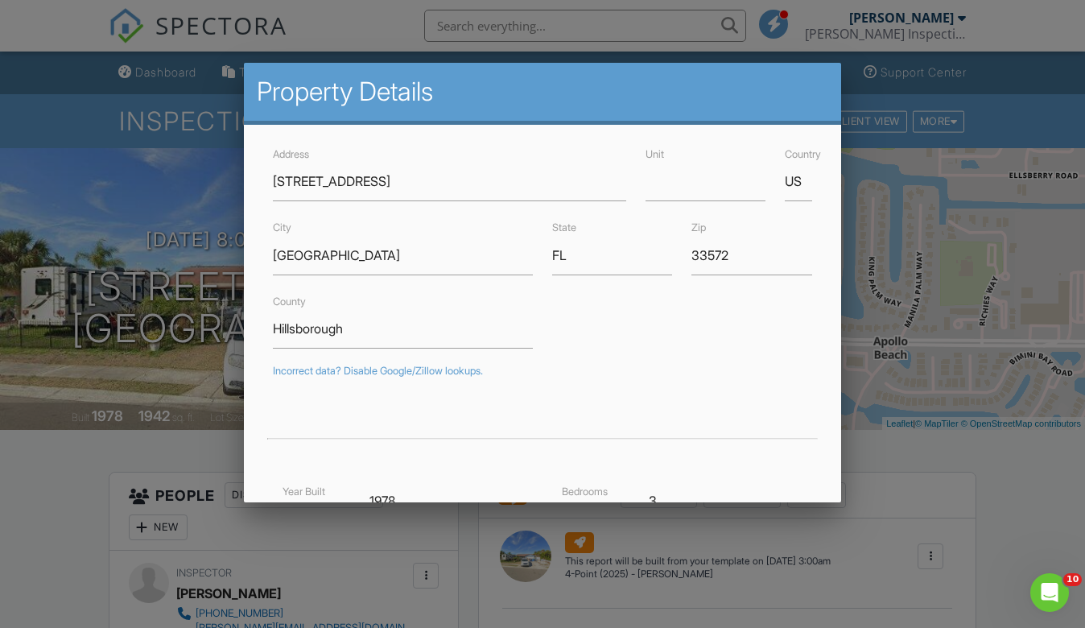
click at [136, 453] on div at bounding box center [542, 311] width 1085 height 785
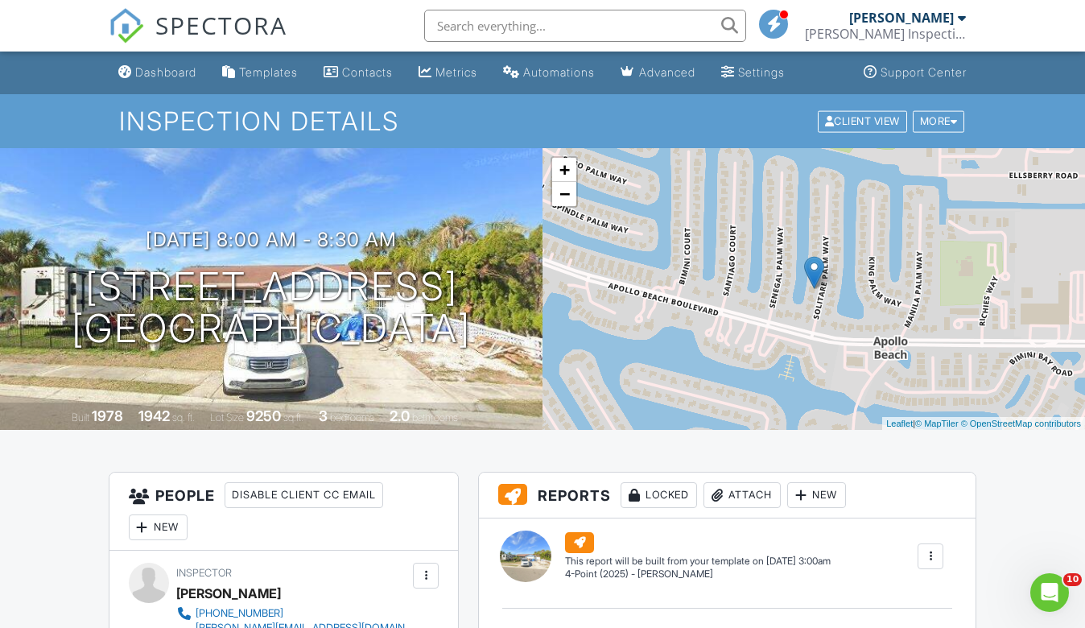
click at [939, 542] on div "(Untitled report) 4-Point (2025) - William Edit View 4-Point (2025) - William T…" at bounding box center [755, 556] width 398 height 48
click at [927, 555] on div at bounding box center [931, 556] width 16 height 16
click at [889, 595] on div "Build Now" at bounding box center [898, 602] width 78 height 19
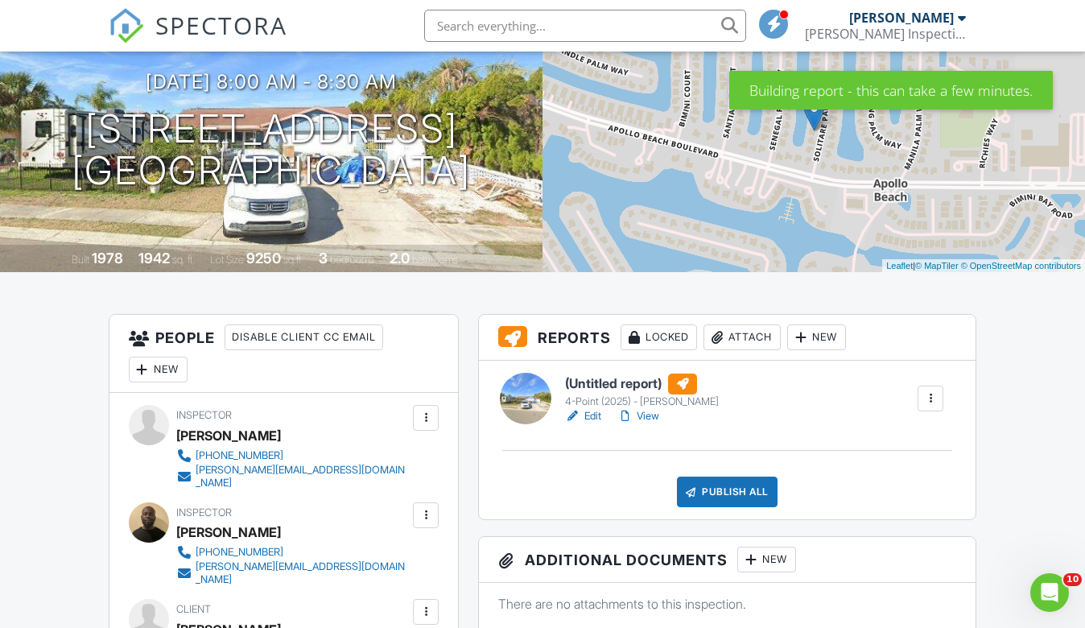
scroll to position [172, 0]
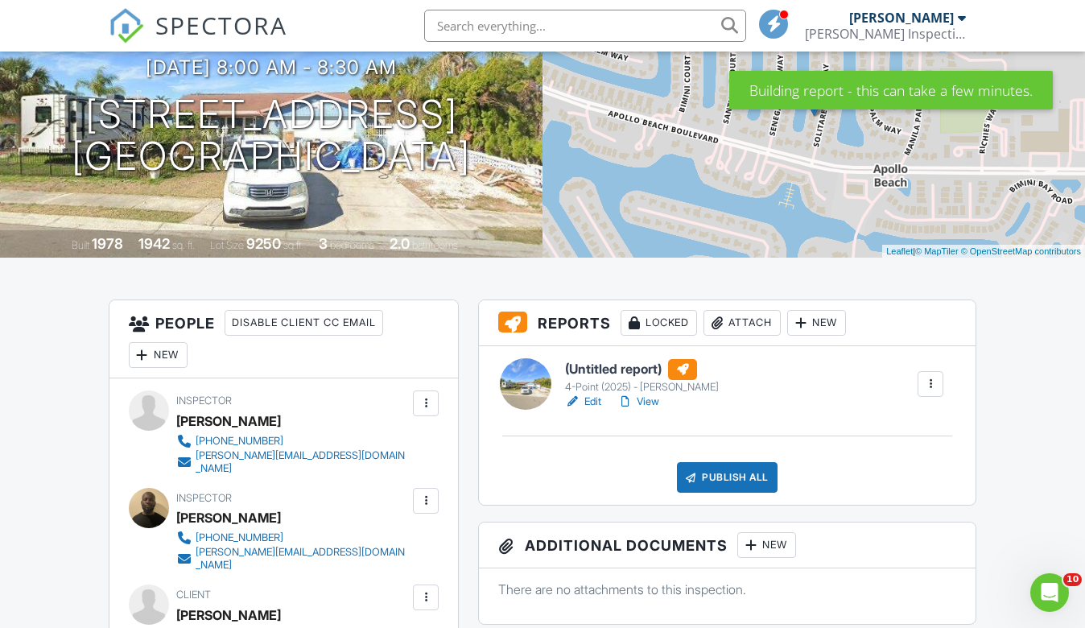
click at [589, 408] on link "Edit" at bounding box center [583, 402] width 36 height 16
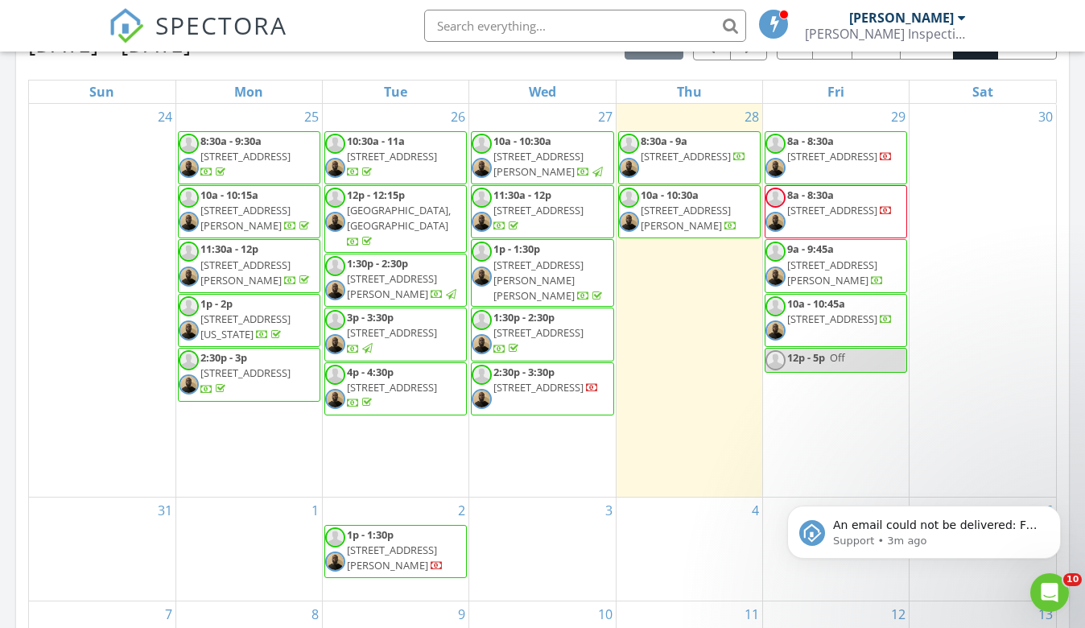
click at [831, 162] on span "[STREET_ADDRESS]" at bounding box center [832, 156] width 90 height 14
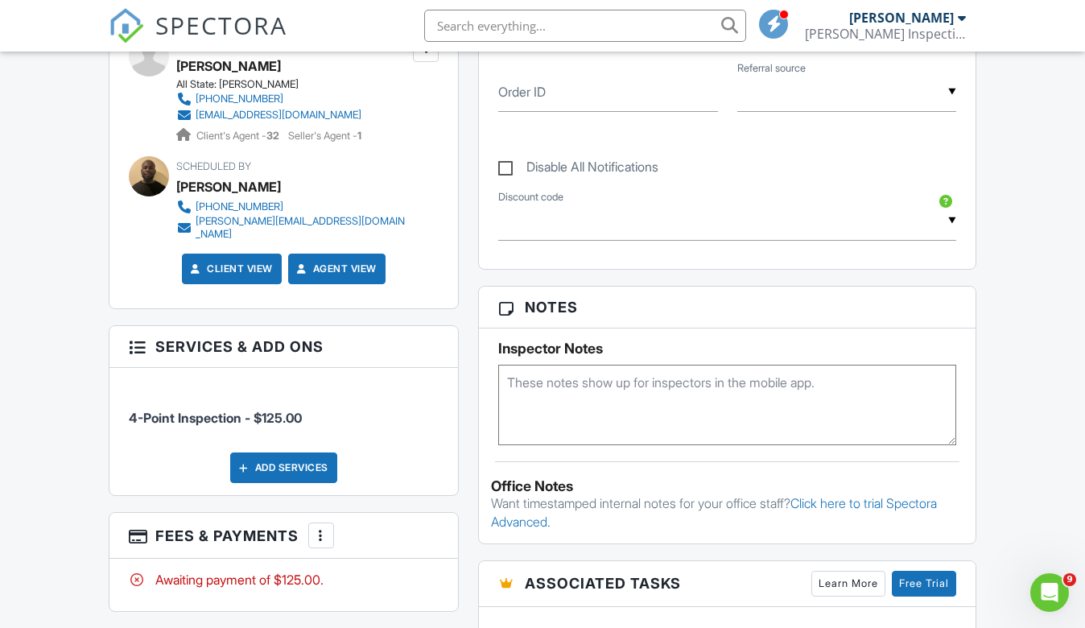
click at [572, 437] on textarea at bounding box center [727, 405] width 458 height 81
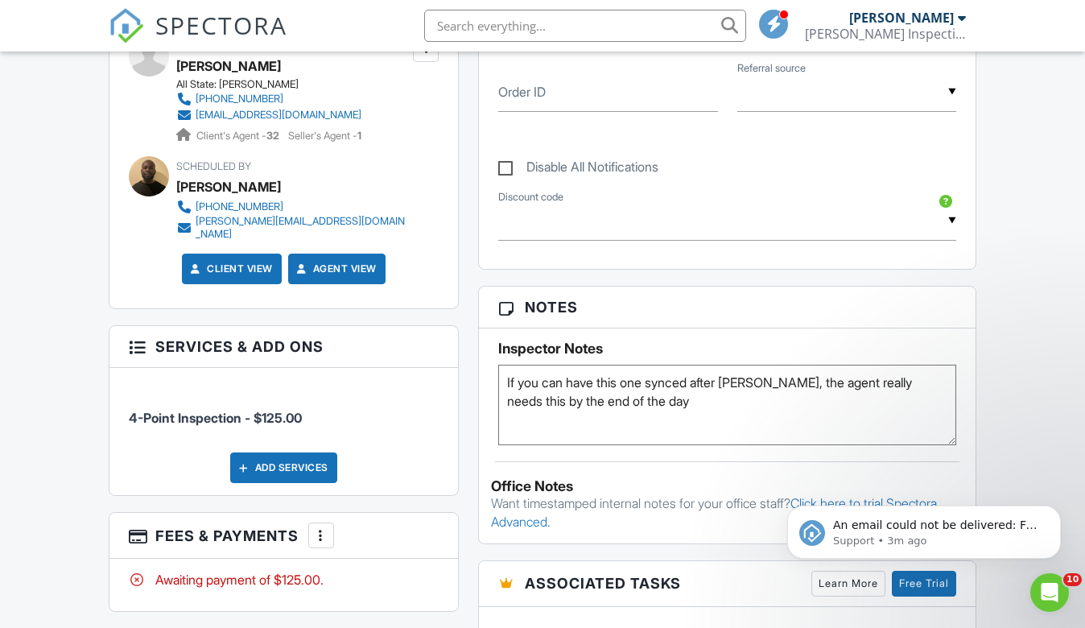
type textarea "If you can have this one synced after [PERSON_NAME], the agent really needs thi…"
